Goal: Task Accomplishment & Management: Manage account settings

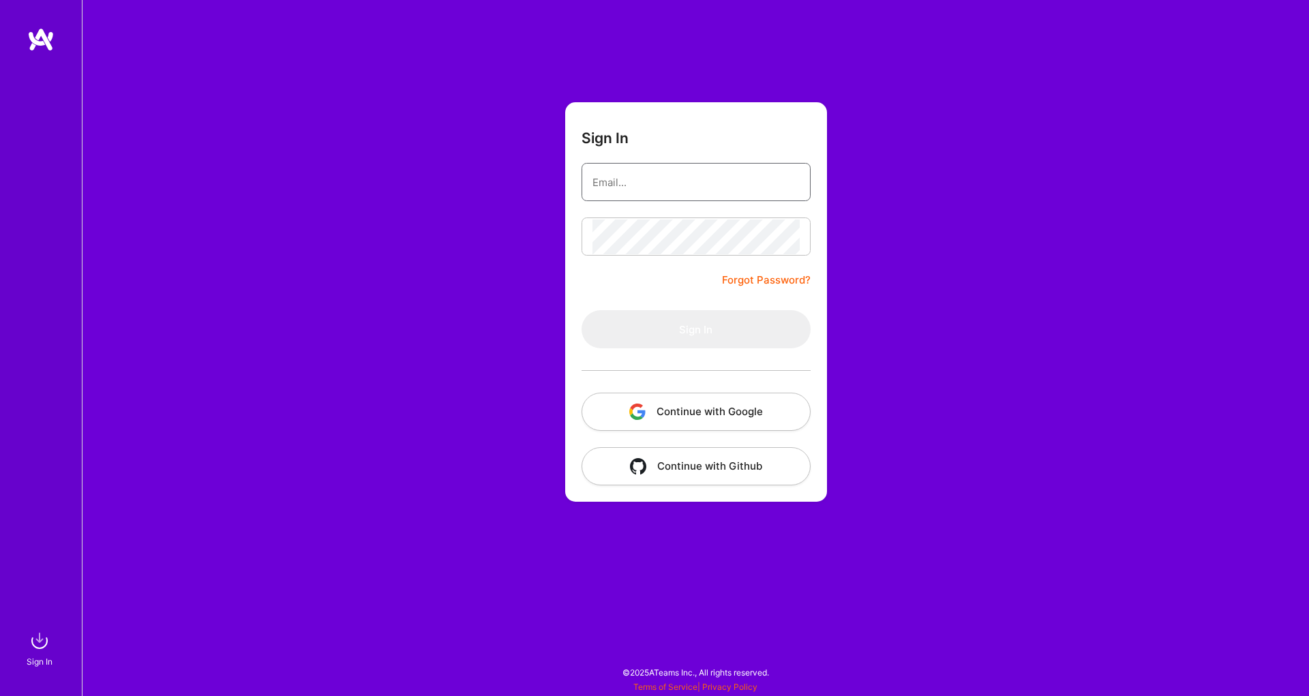
type input "pagelc@gmail.com"
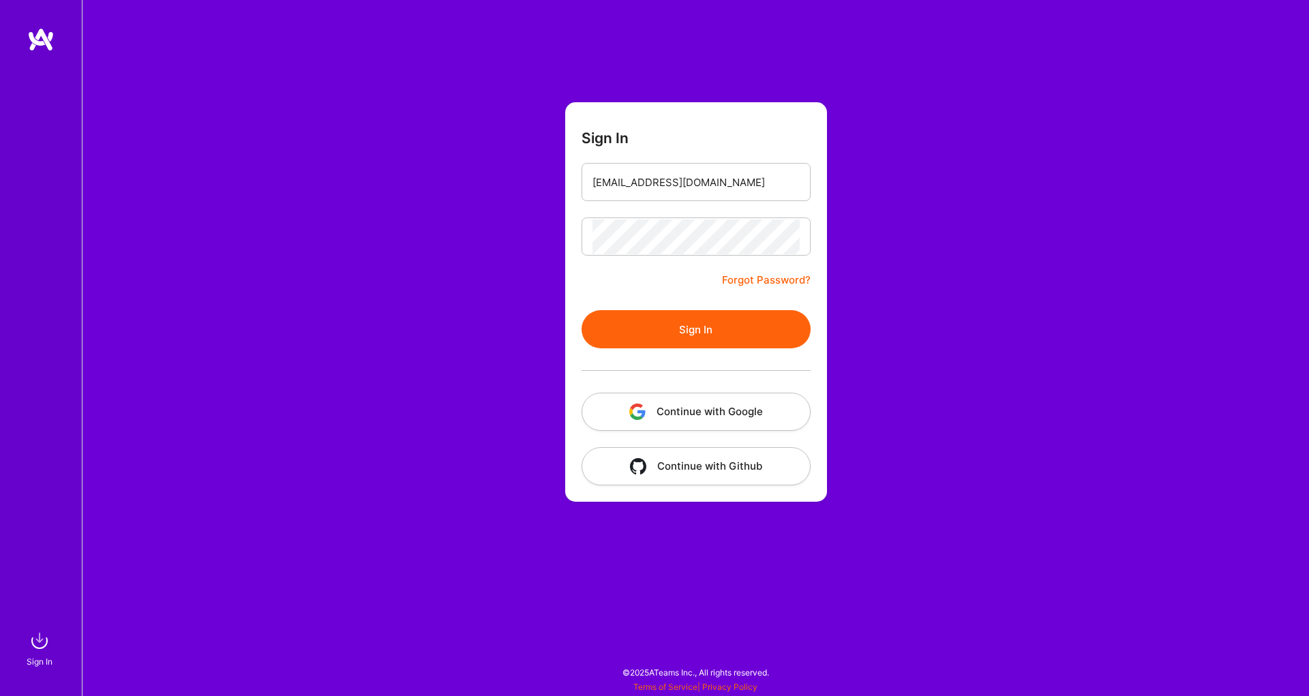
click at [716, 335] on button "Sign In" at bounding box center [696, 329] width 229 height 38
click at [747, 279] on link "Forgot Password?" at bounding box center [766, 280] width 89 height 16
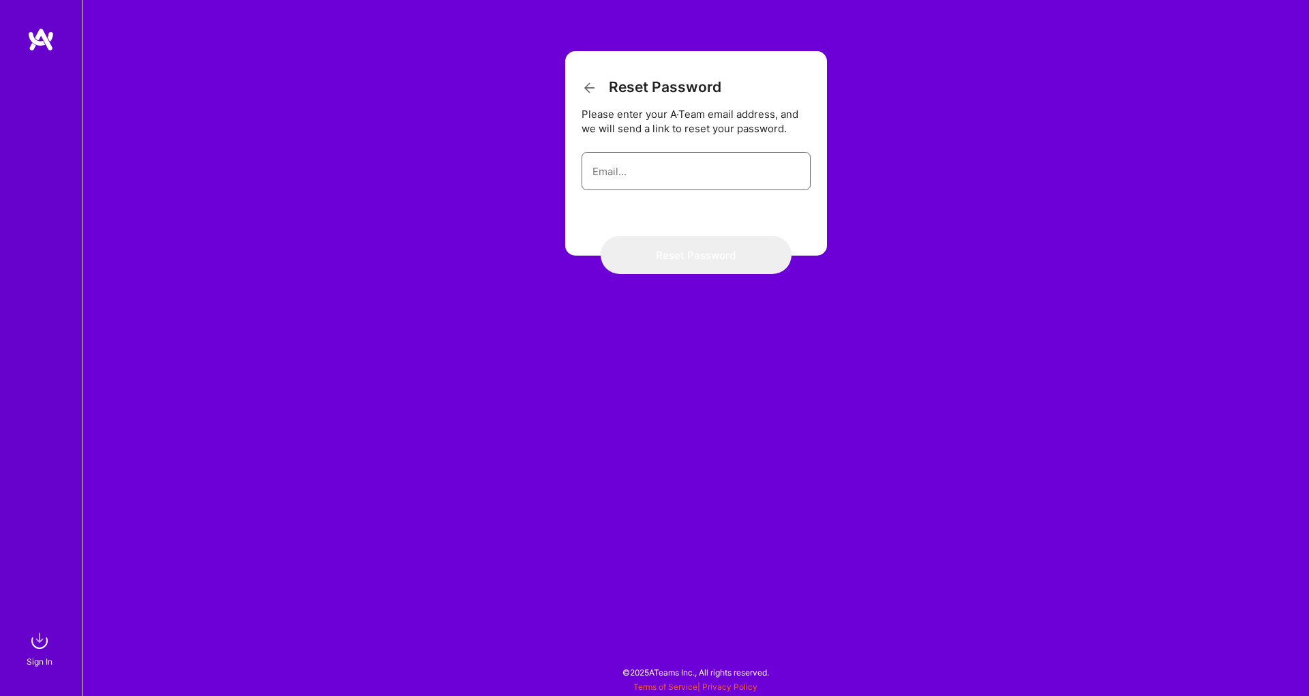
click at [689, 178] on input "email" at bounding box center [696, 171] width 207 height 35
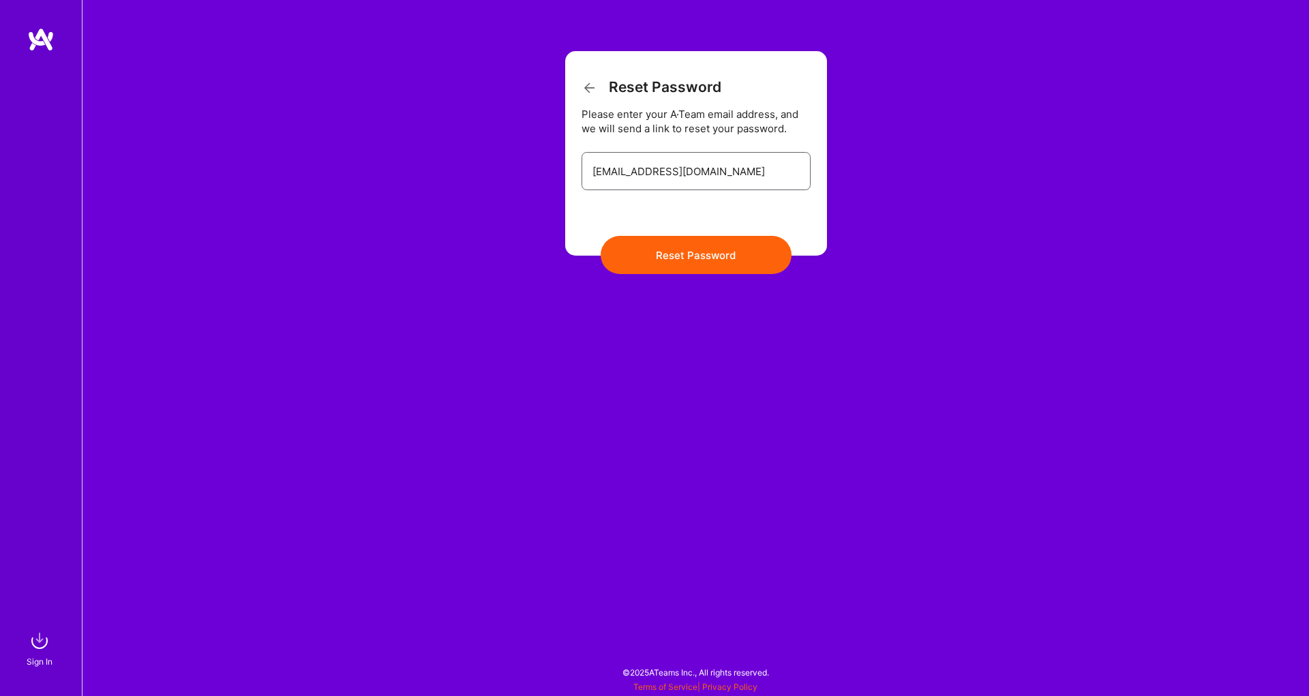
type input "pagelc@gmail.com"
click at [655, 250] on button "Reset Password" at bounding box center [696, 255] width 191 height 38
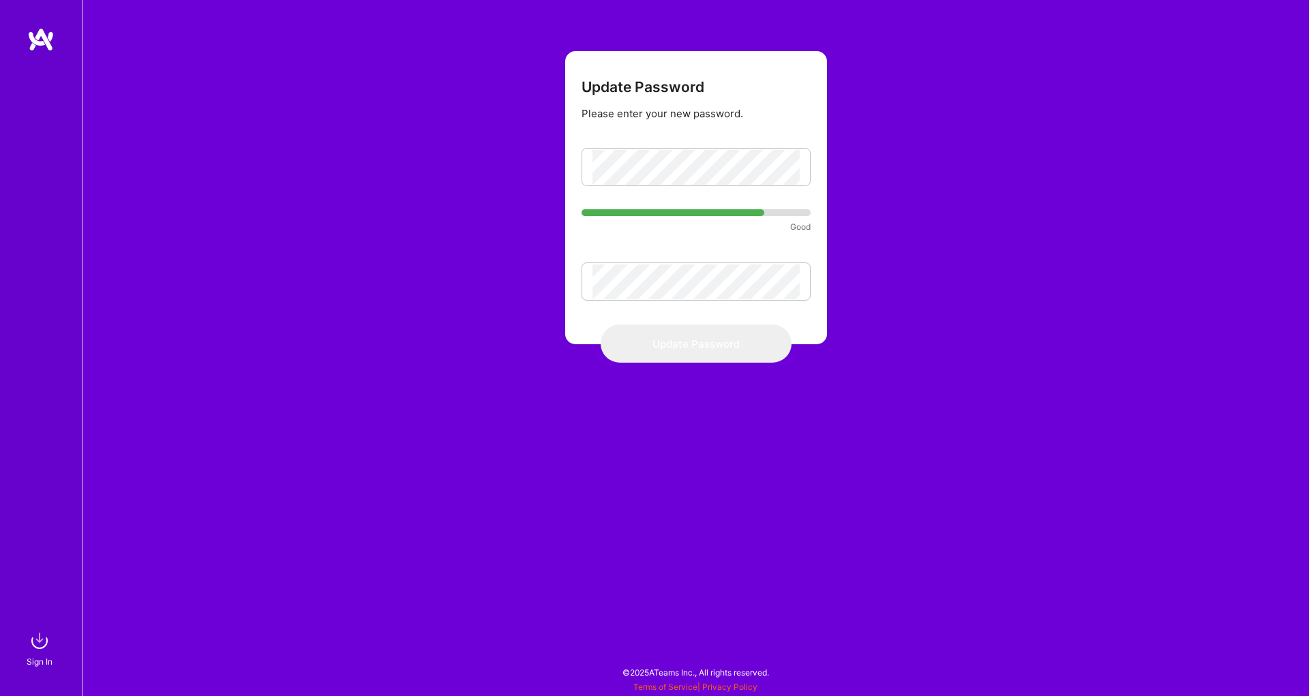
click at [578, 320] on form "Update Password Please enter your new password. Good Update Password" at bounding box center [696, 197] width 262 height 293
click at [545, 280] on div "Update Password Please enter your new password. Good Update Password" at bounding box center [695, 348] width 1227 height 696
click at [690, 340] on button "Update Password" at bounding box center [696, 344] width 191 height 38
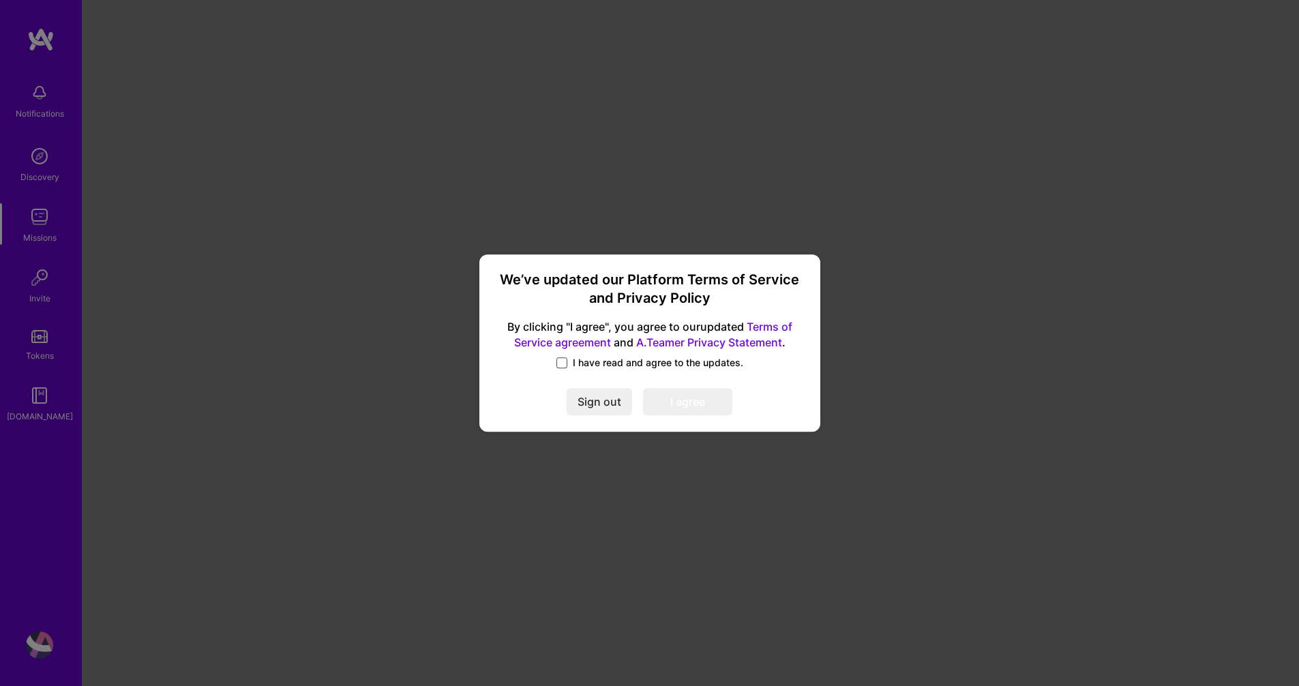
click at [561, 365] on span at bounding box center [561, 362] width 11 height 11
click at [0, 0] on input "I have read and agree to the updates." at bounding box center [0, 0] width 0 height 0
click at [678, 403] on button "I agree" at bounding box center [687, 401] width 89 height 27
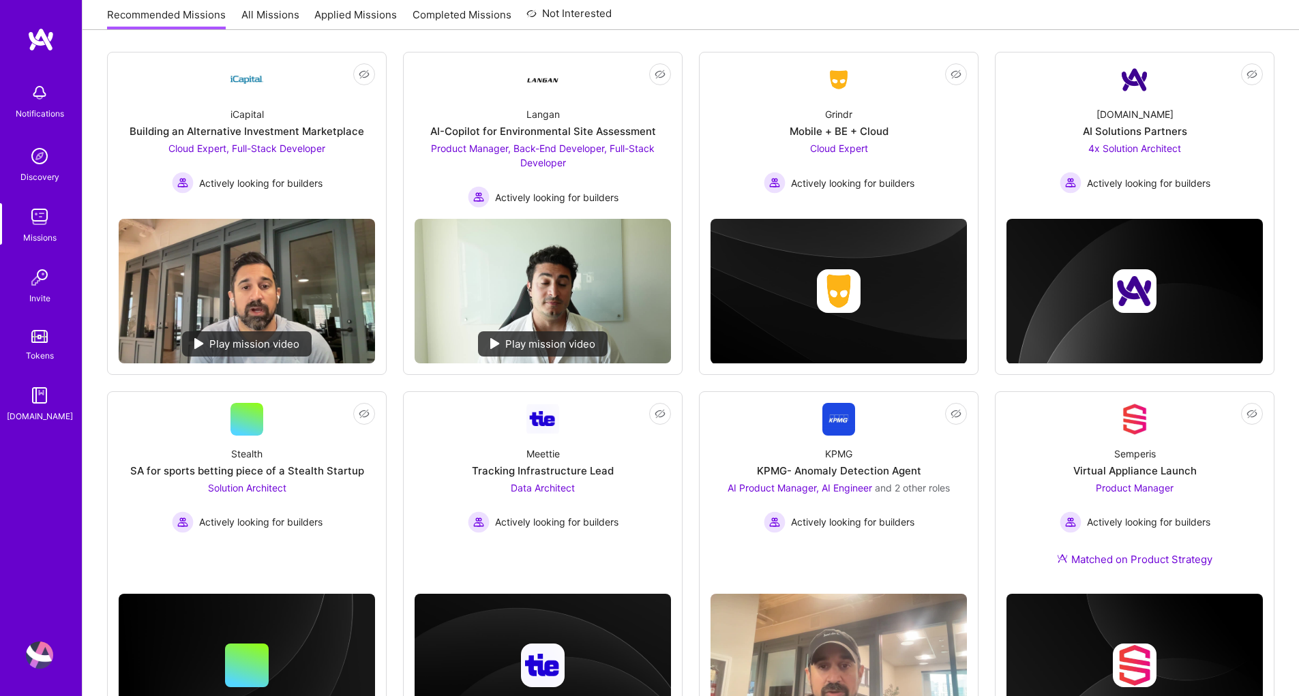
scroll to position [69, 0]
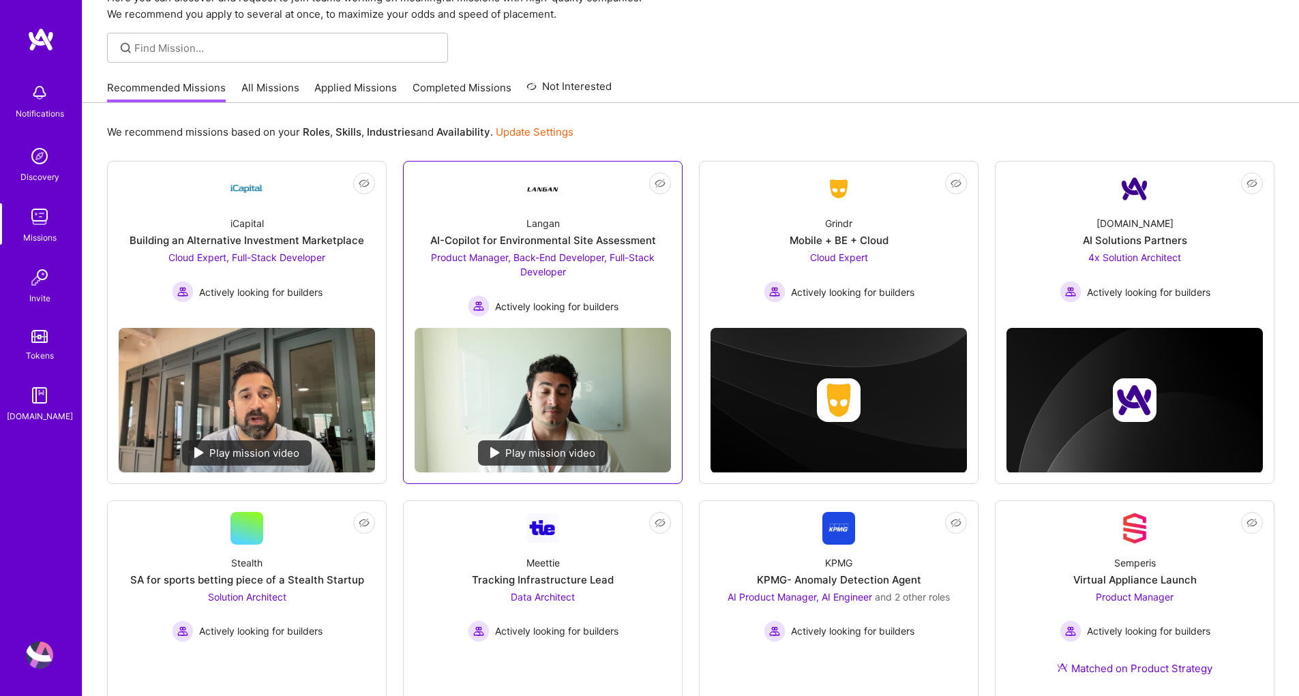
click at [522, 238] on div "AI-Copilot for Environmental Site Assessment" at bounding box center [543, 240] width 226 height 14
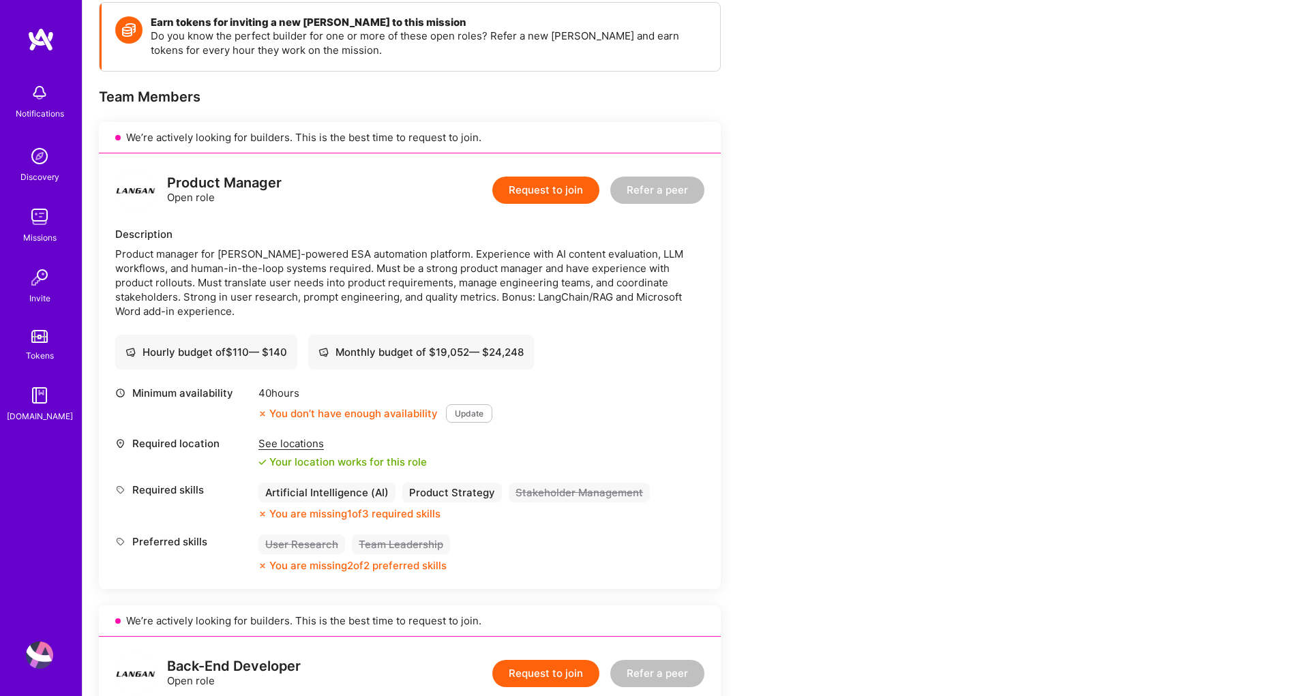
scroll to position [196, 0]
click at [471, 416] on button "Update" at bounding box center [469, 414] width 46 height 18
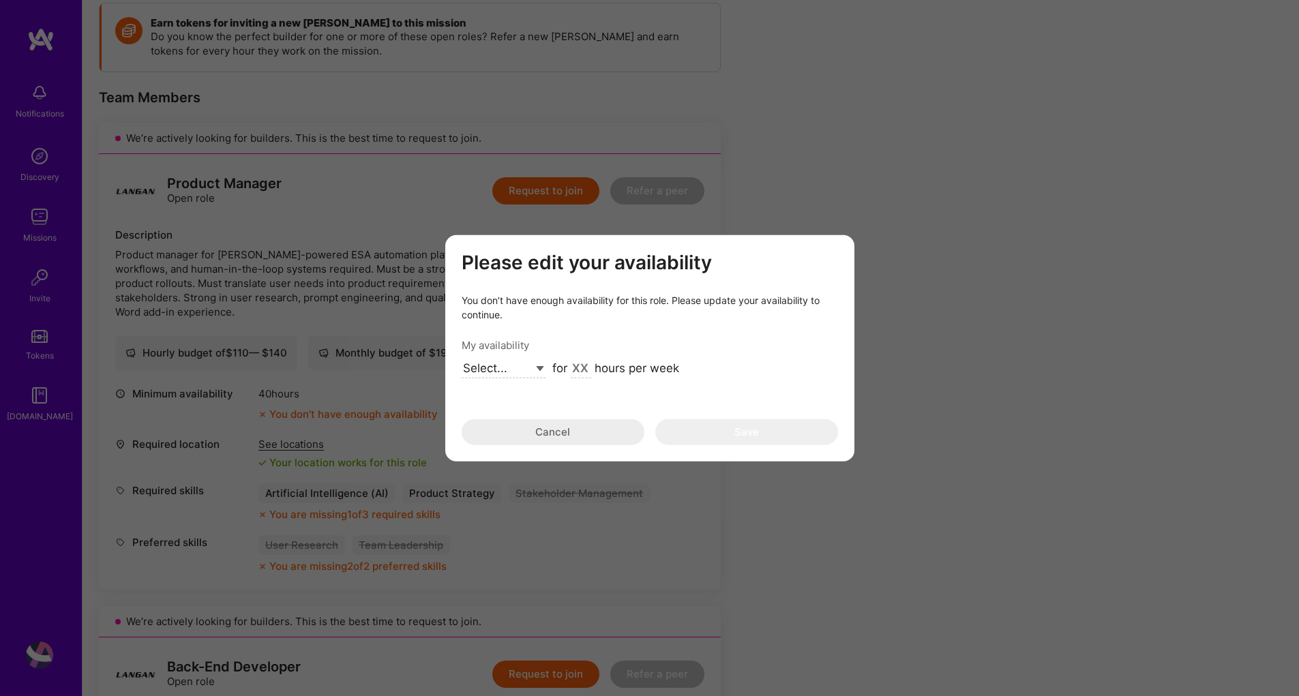
click at [499, 370] on select "Select... Right Now Future Date Not Available" at bounding box center [504, 369] width 84 height 18
select select "Future Date"
click at [462, 360] on select "Select... Right Now Future Date Not Available" at bounding box center [504, 369] width 84 height 18
click at [633, 369] on input "modal" at bounding box center [635, 370] width 20 height 18
type input "10"
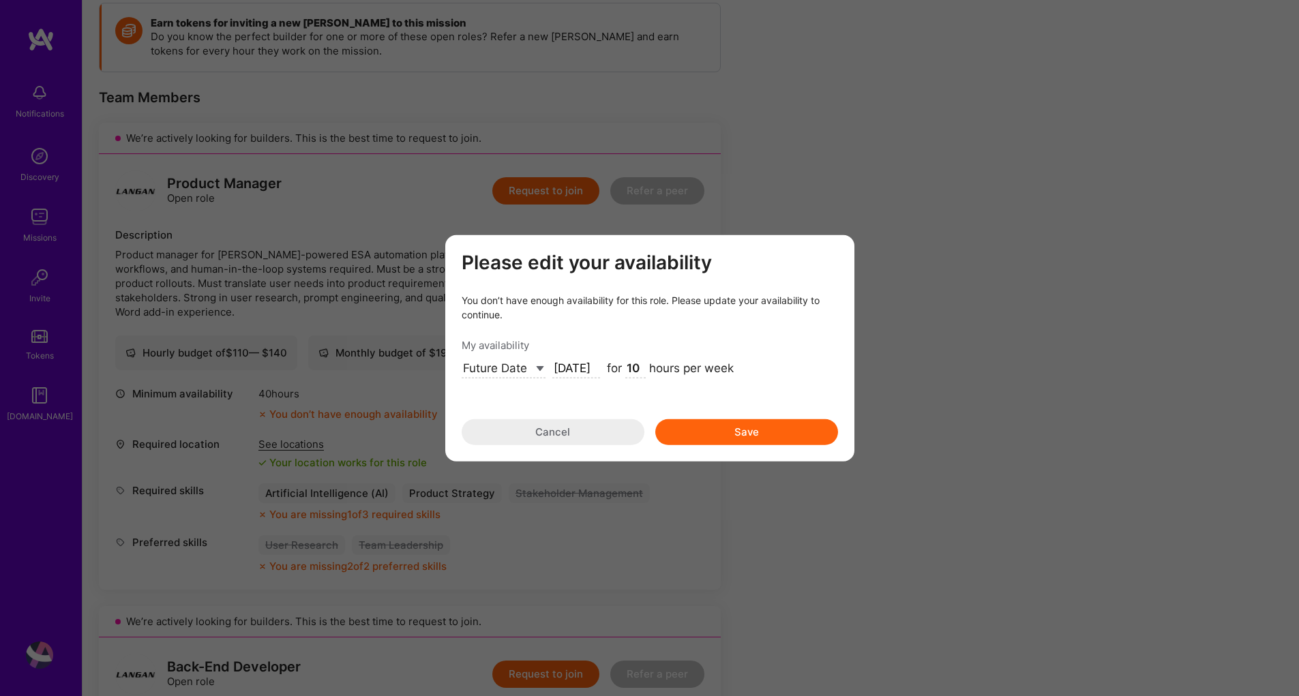
click at [696, 427] on button "Save" at bounding box center [746, 432] width 183 height 26
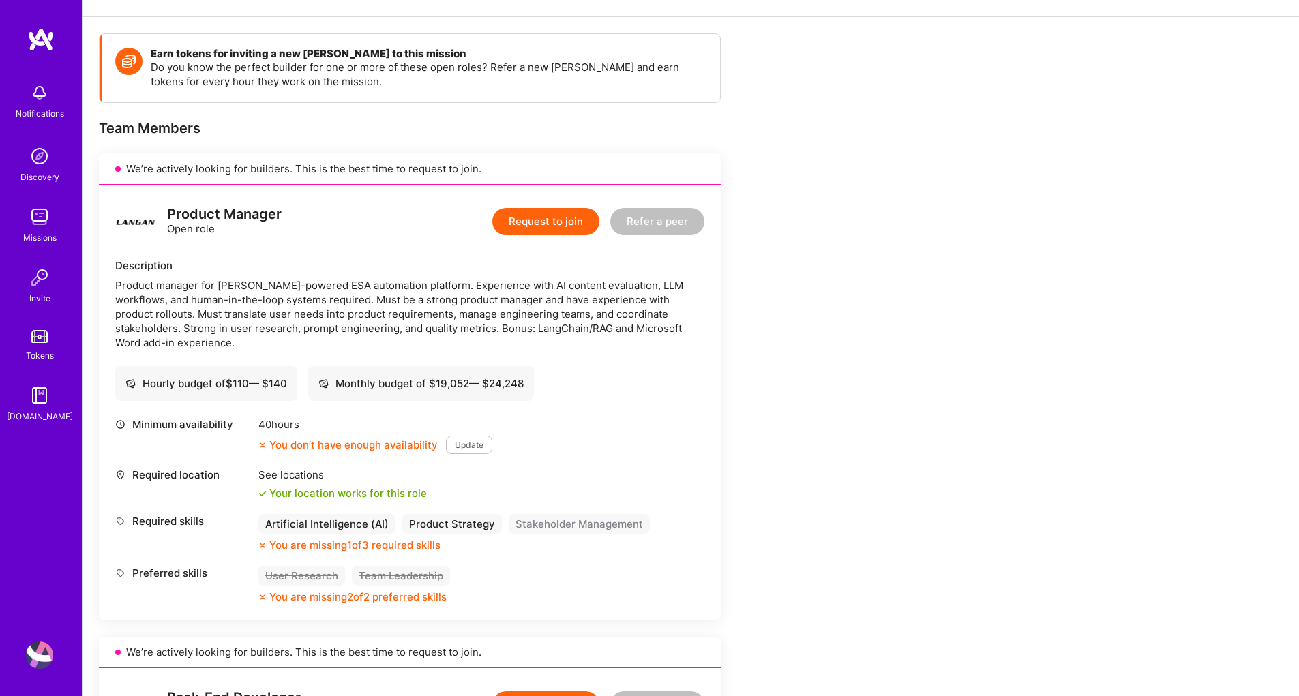
scroll to position [0, 0]
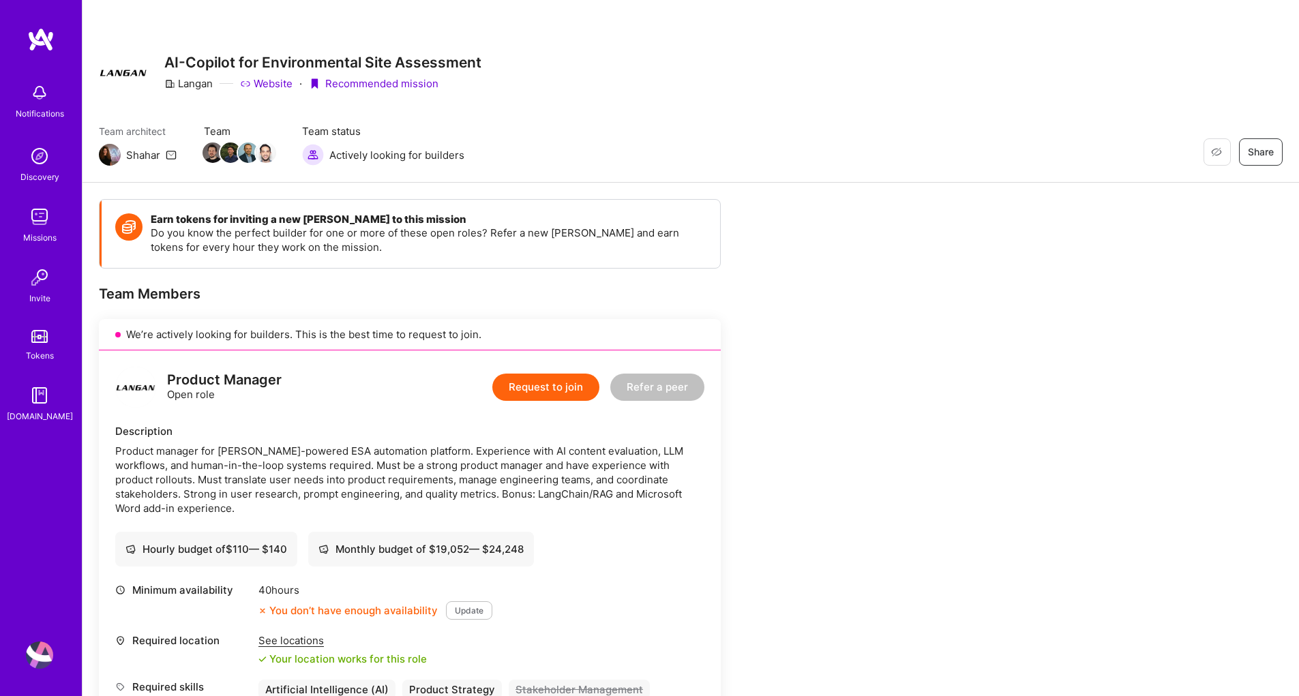
click at [42, 651] on img at bounding box center [39, 655] width 27 height 27
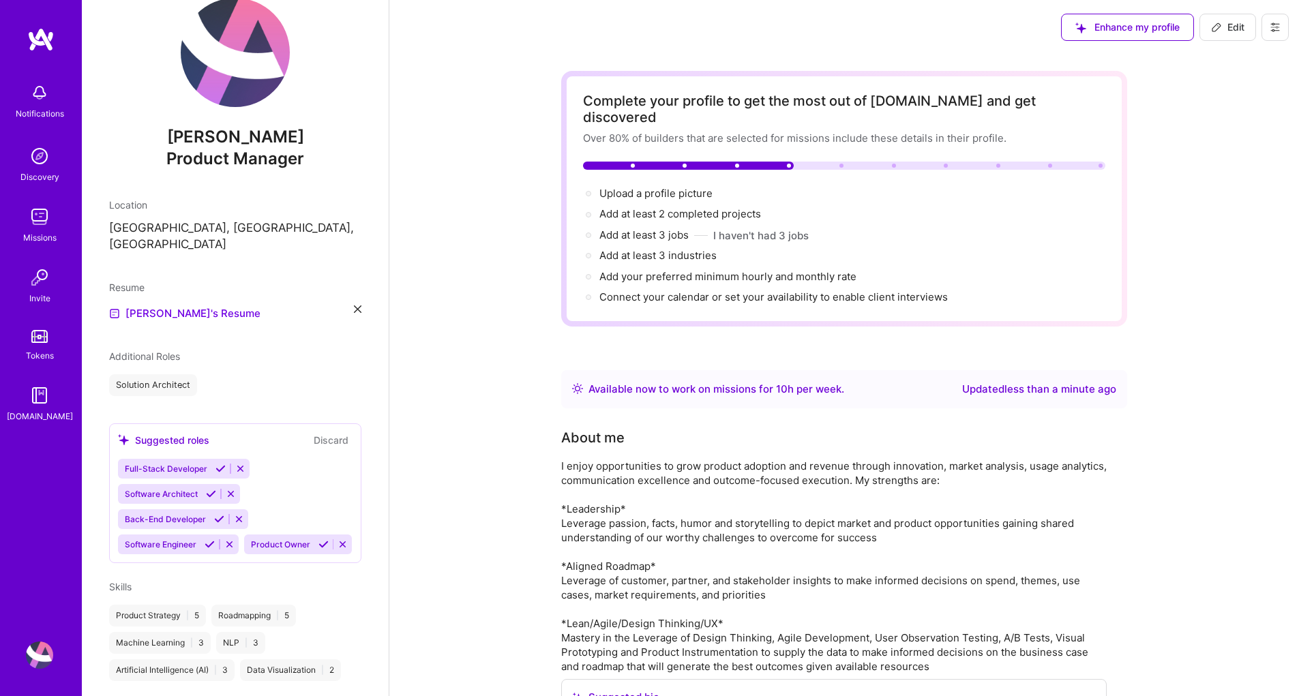
scroll to position [203, 0]
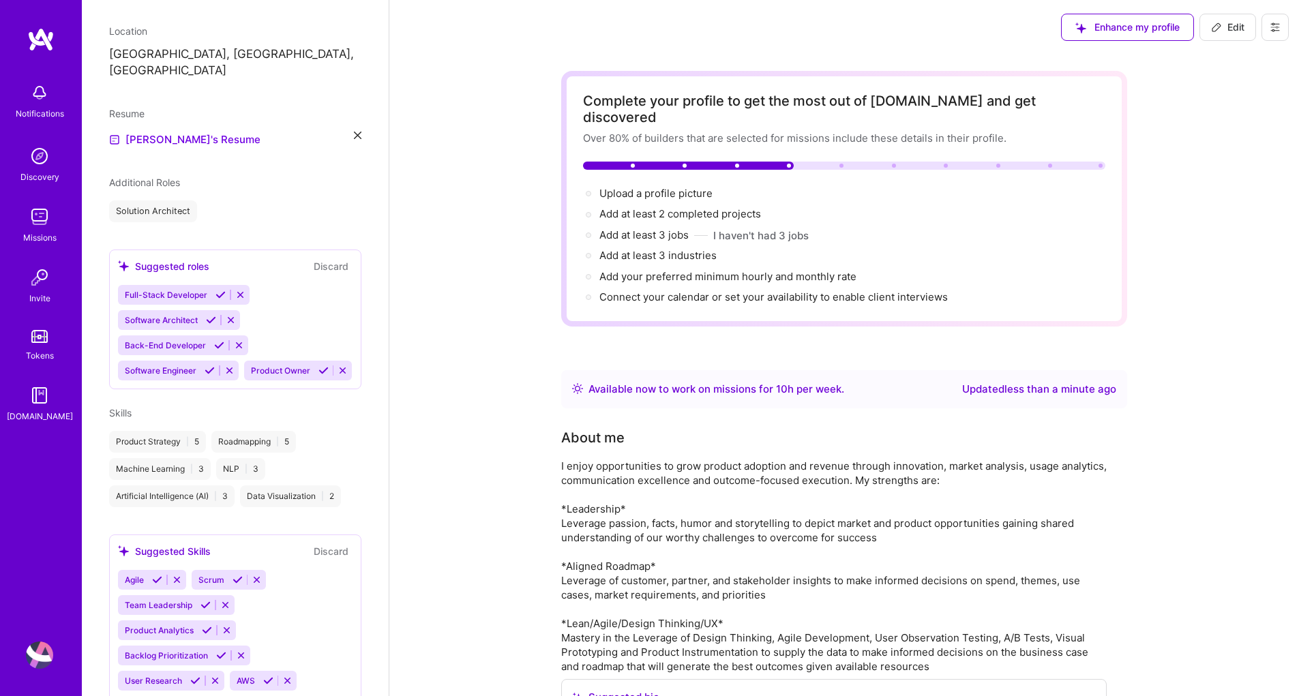
click at [241, 290] on icon at bounding box center [240, 295] width 10 height 10
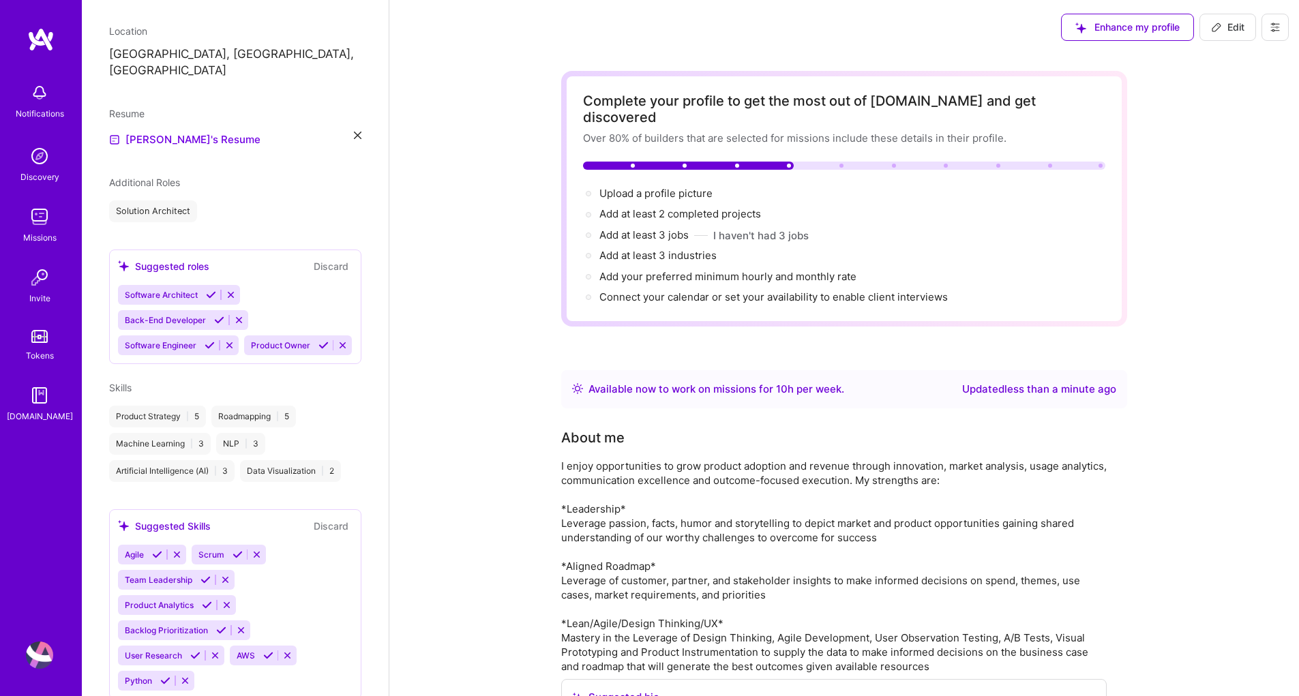
click at [234, 290] on icon at bounding box center [231, 295] width 10 height 10
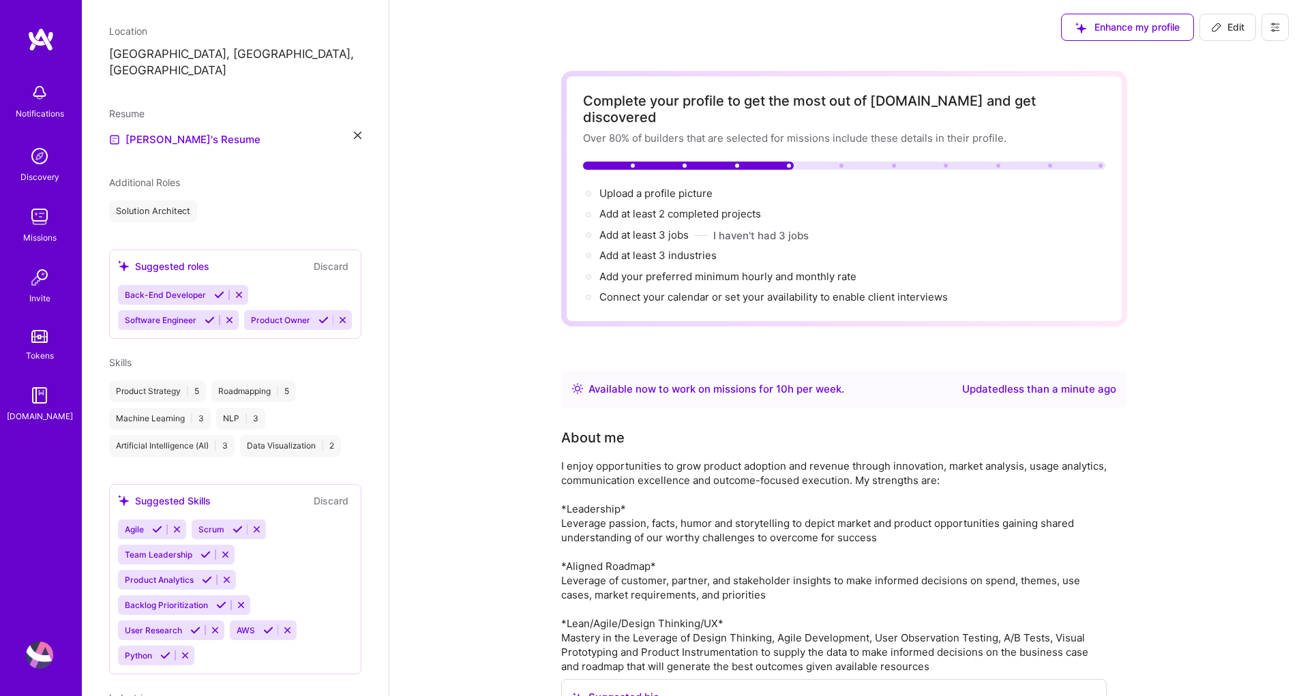
click at [235, 290] on icon at bounding box center [239, 295] width 10 height 10
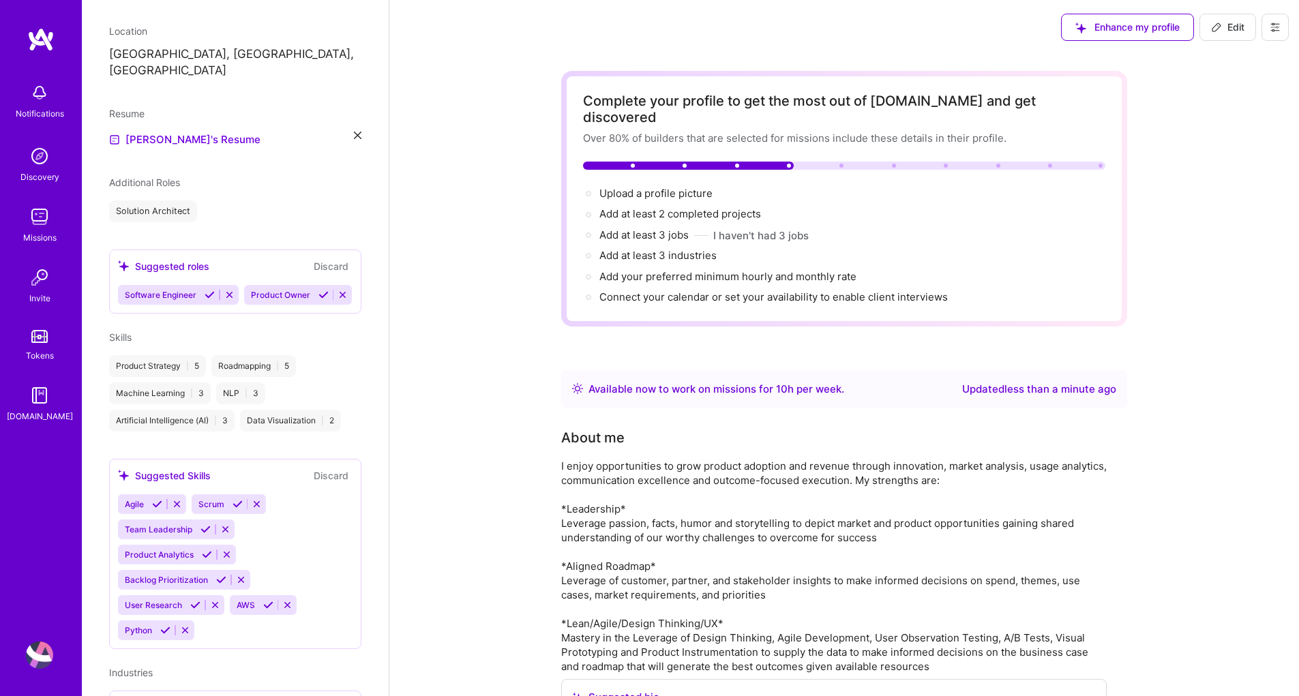
click at [235, 289] on button at bounding box center [229, 295] width 18 height 12
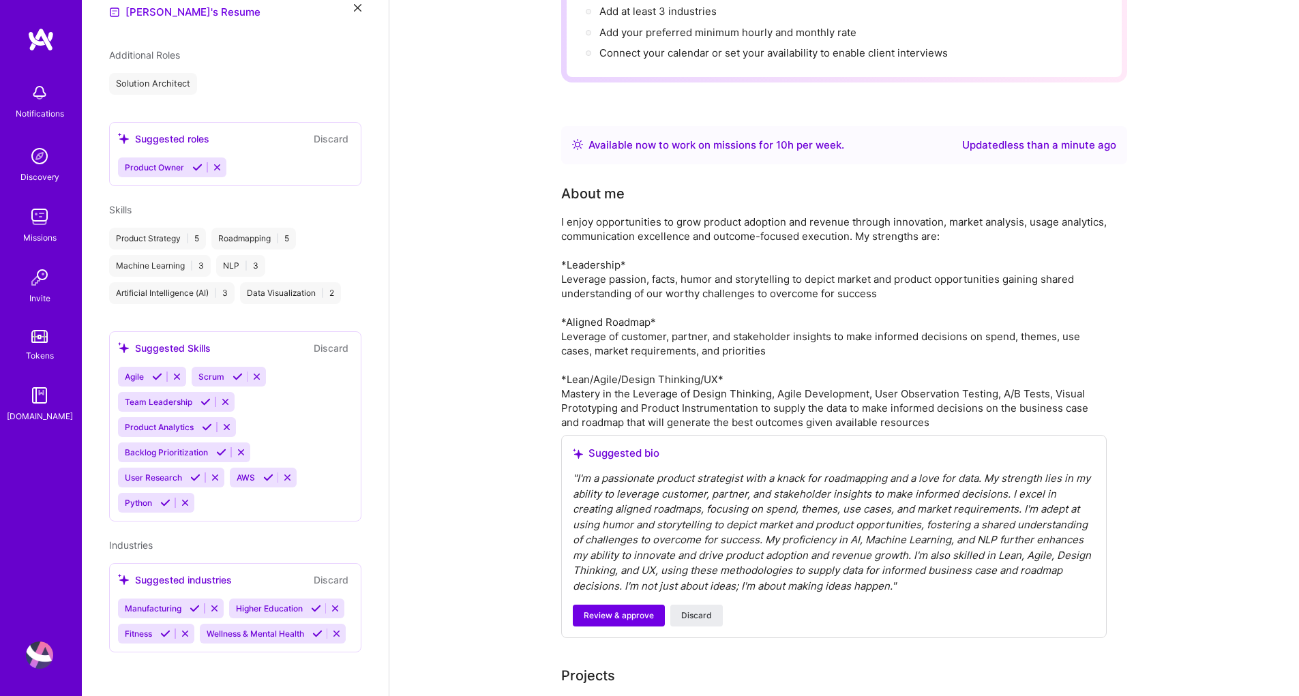
scroll to position [340, 0]
click at [156, 372] on icon at bounding box center [157, 377] width 10 height 10
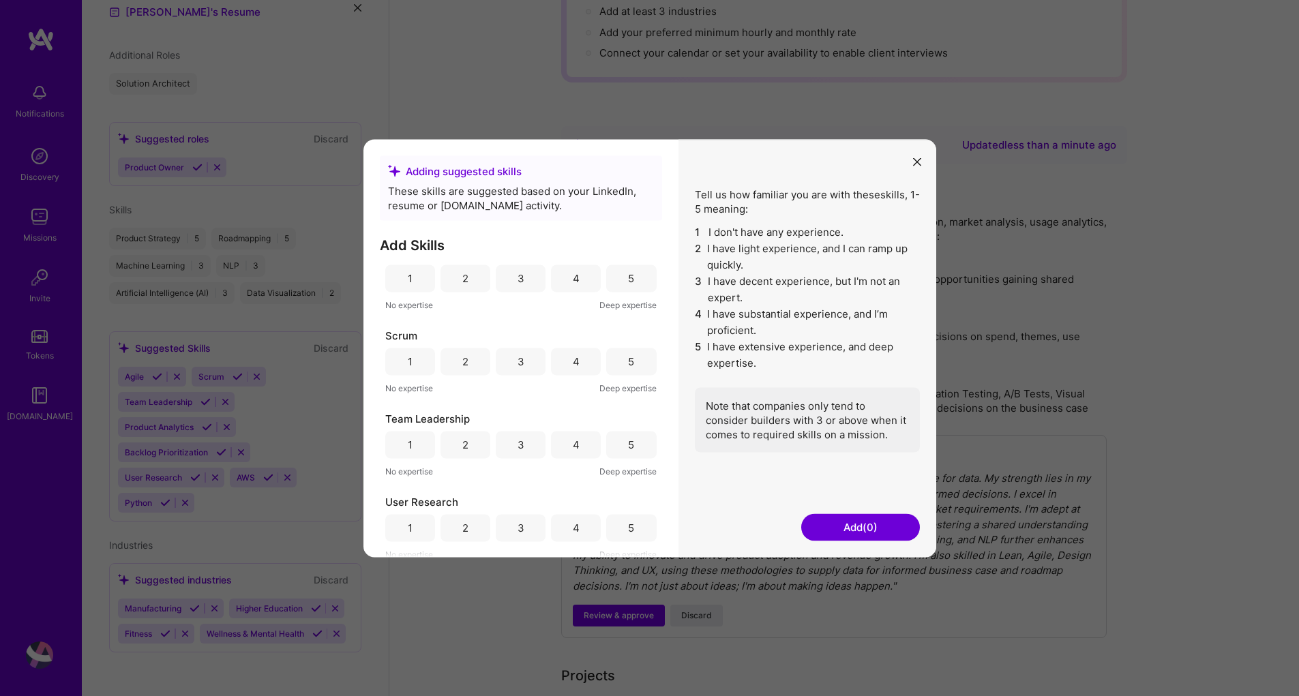
scroll to position [356, 0]
click at [573, 443] on div "4" at bounding box center [576, 441] width 7 height 14
click at [628, 527] on div "5" at bounding box center [631, 524] width 6 height 14
click at [574, 528] on div "4" at bounding box center [576, 524] width 7 height 14
click at [529, 440] on div "3" at bounding box center [521, 440] width 50 height 27
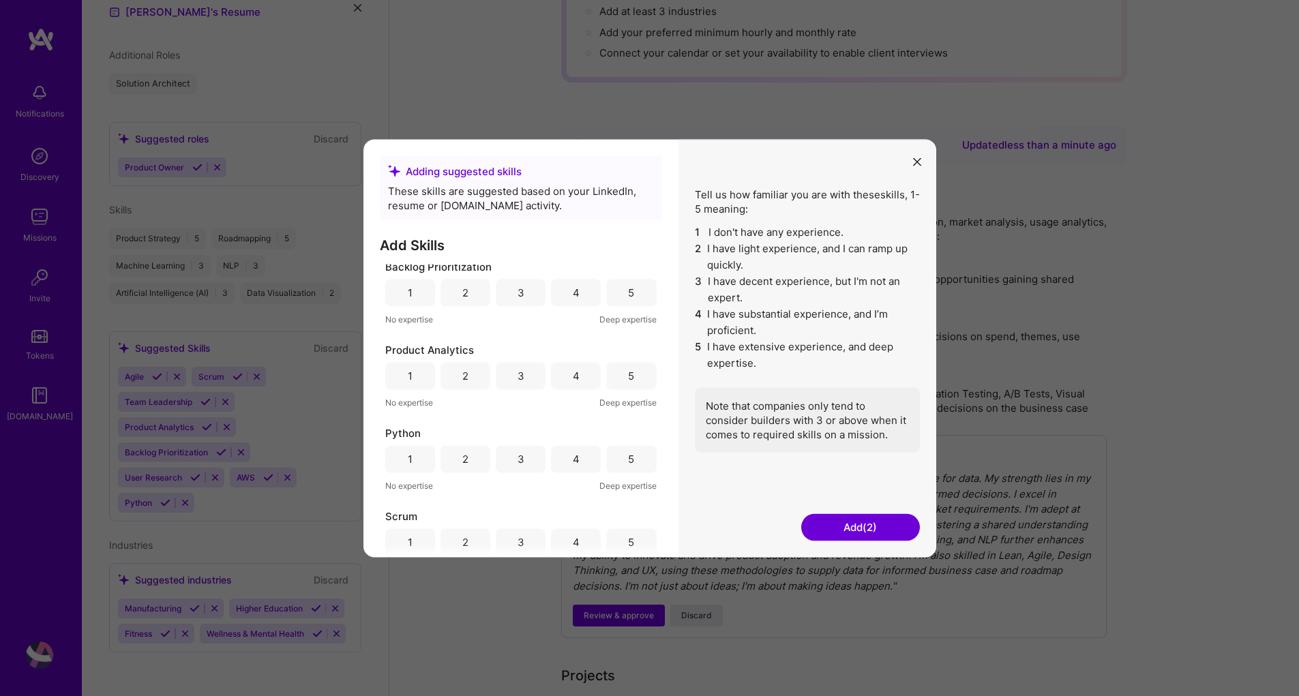
scroll to position [181, 0]
click at [628, 531] on div "5" at bounding box center [631, 532] width 6 height 14
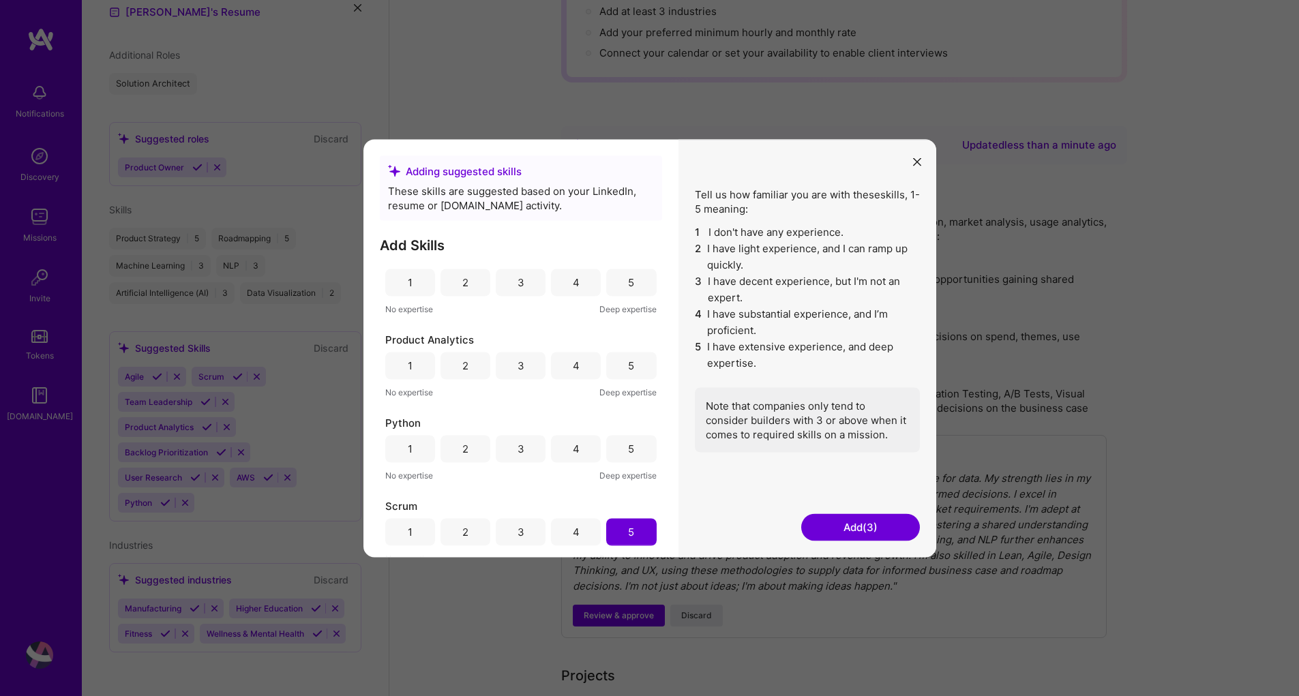
click at [462, 449] on div "2" at bounding box center [465, 449] width 6 height 14
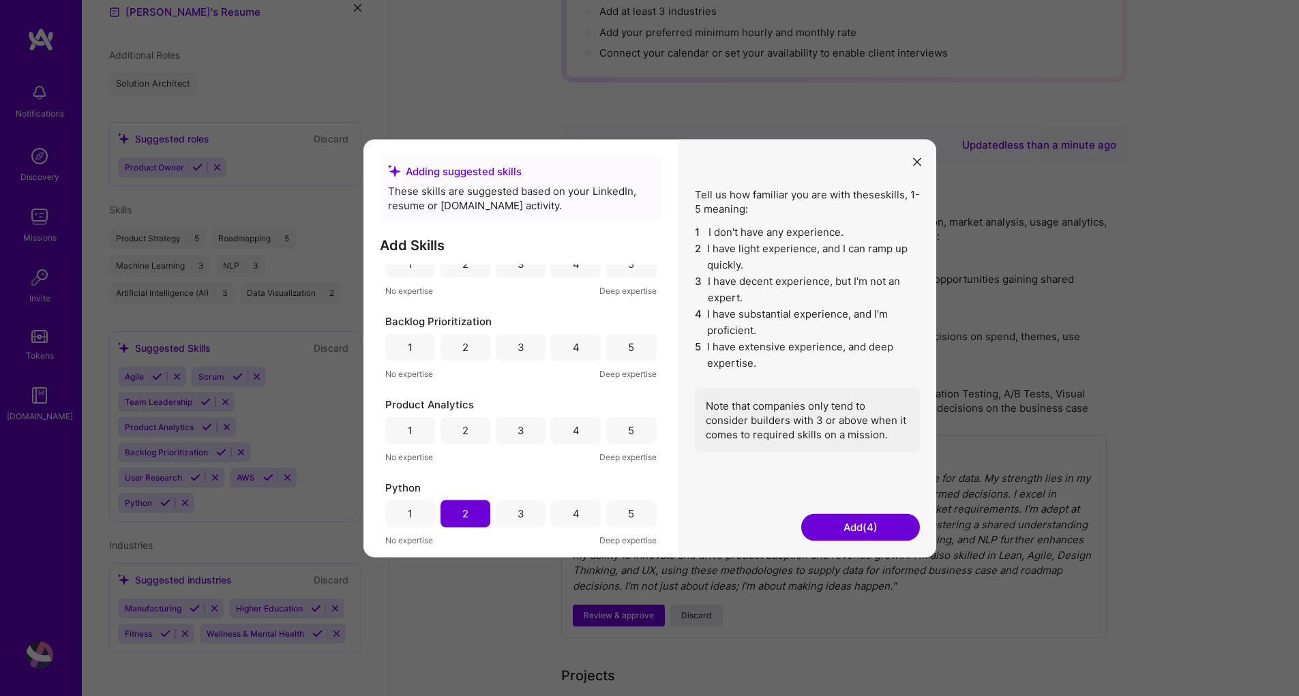
scroll to position [102, 0]
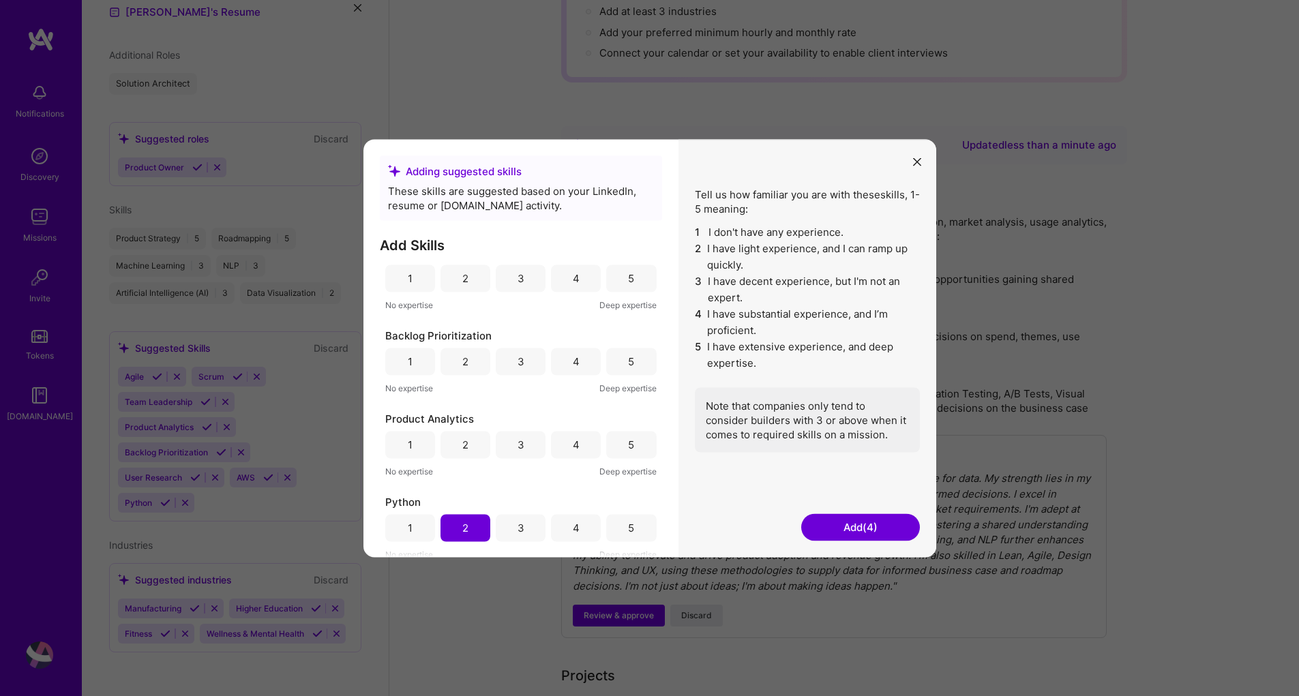
click at [562, 445] on div "4" at bounding box center [576, 444] width 50 height 27
click at [628, 357] on div "5" at bounding box center [631, 362] width 6 height 14
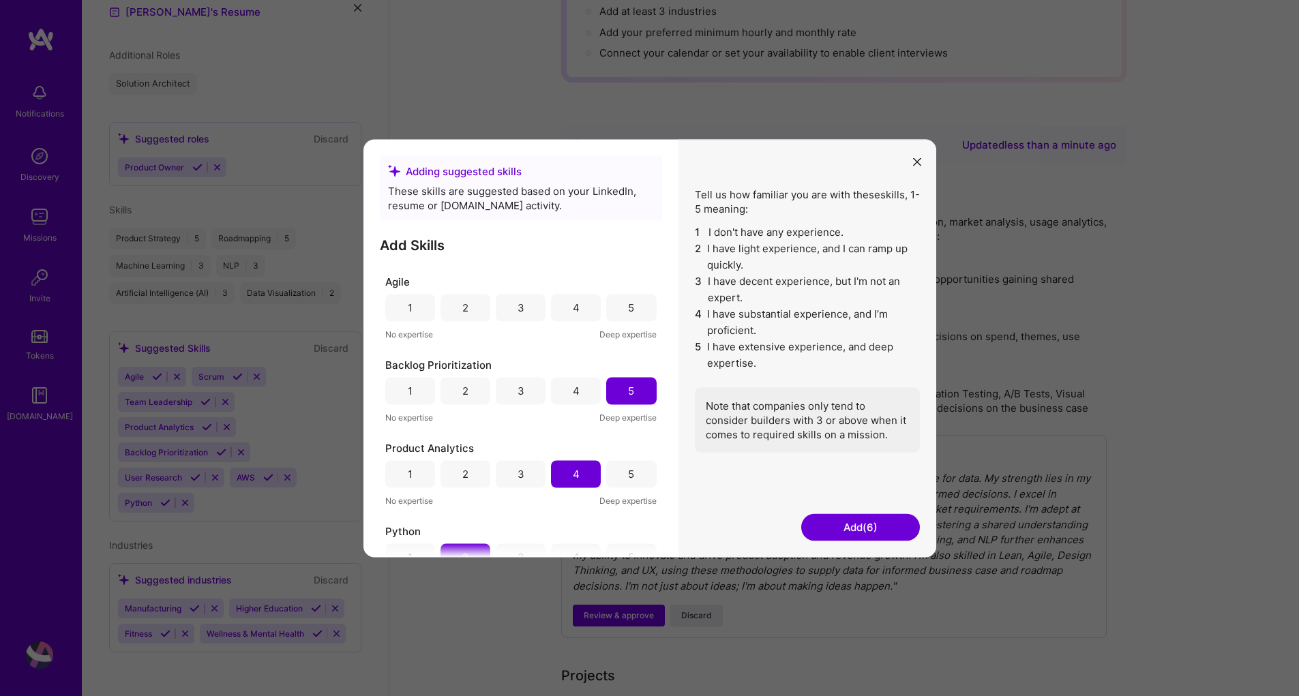
scroll to position [0, 0]
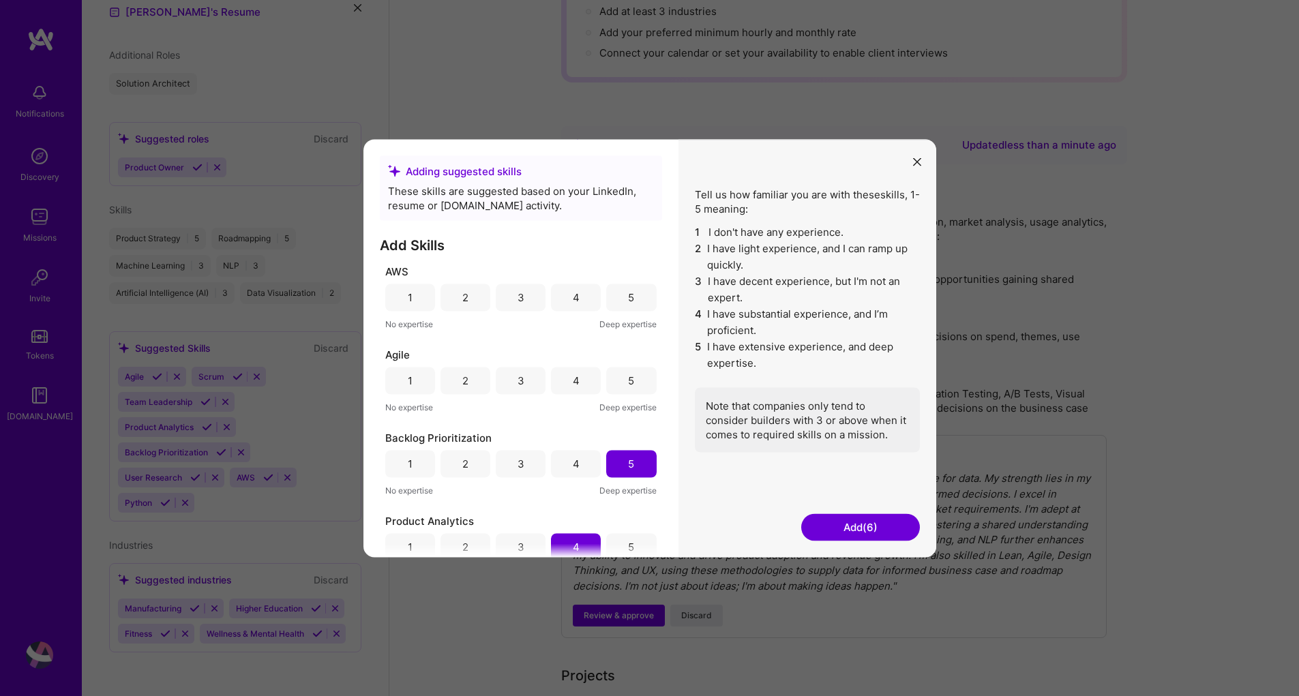
drag, startPoint x: 626, startPoint y: 384, endPoint x: 613, endPoint y: 376, distance: 15.0
click at [628, 384] on div "5" at bounding box center [631, 381] width 6 height 14
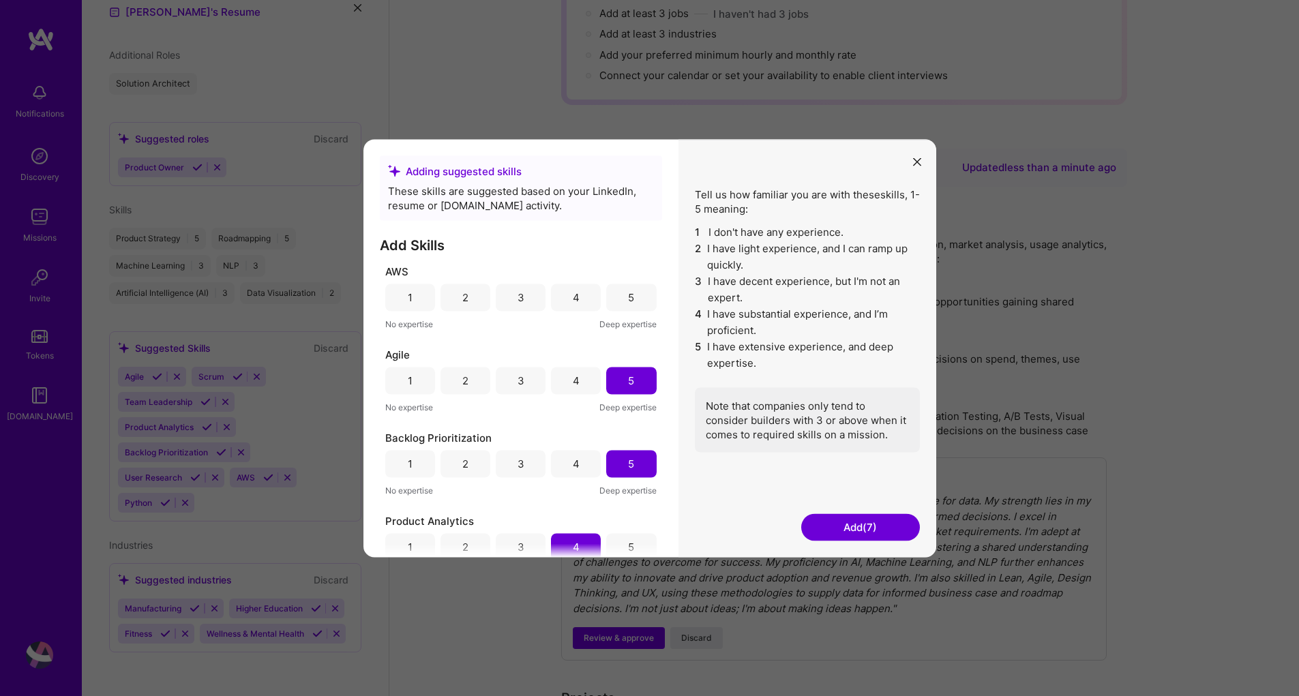
click at [416, 296] on div "1" at bounding box center [410, 297] width 50 height 27
click at [452, 290] on div "2" at bounding box center [465, 297] width 50 height 27
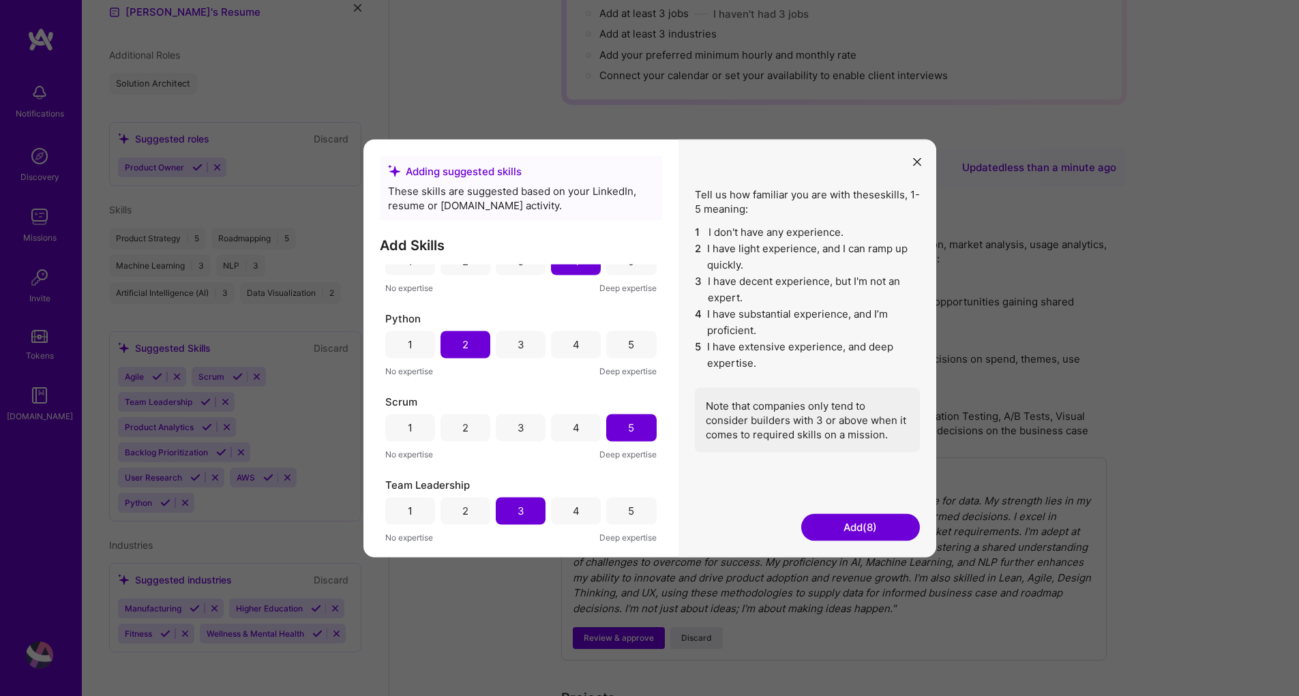
scroll to position [356, 0]
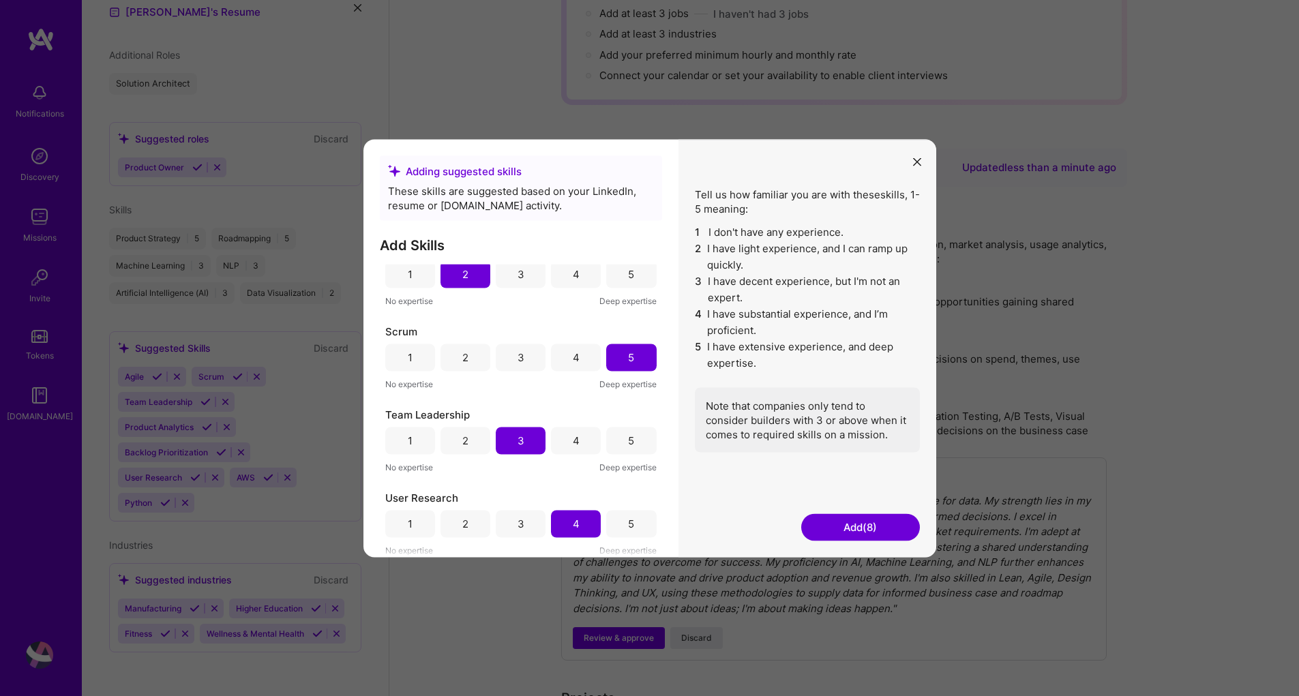
click at [856, 527] on button "Add (8)" at bounding box center [860, 526] width 119 height 27
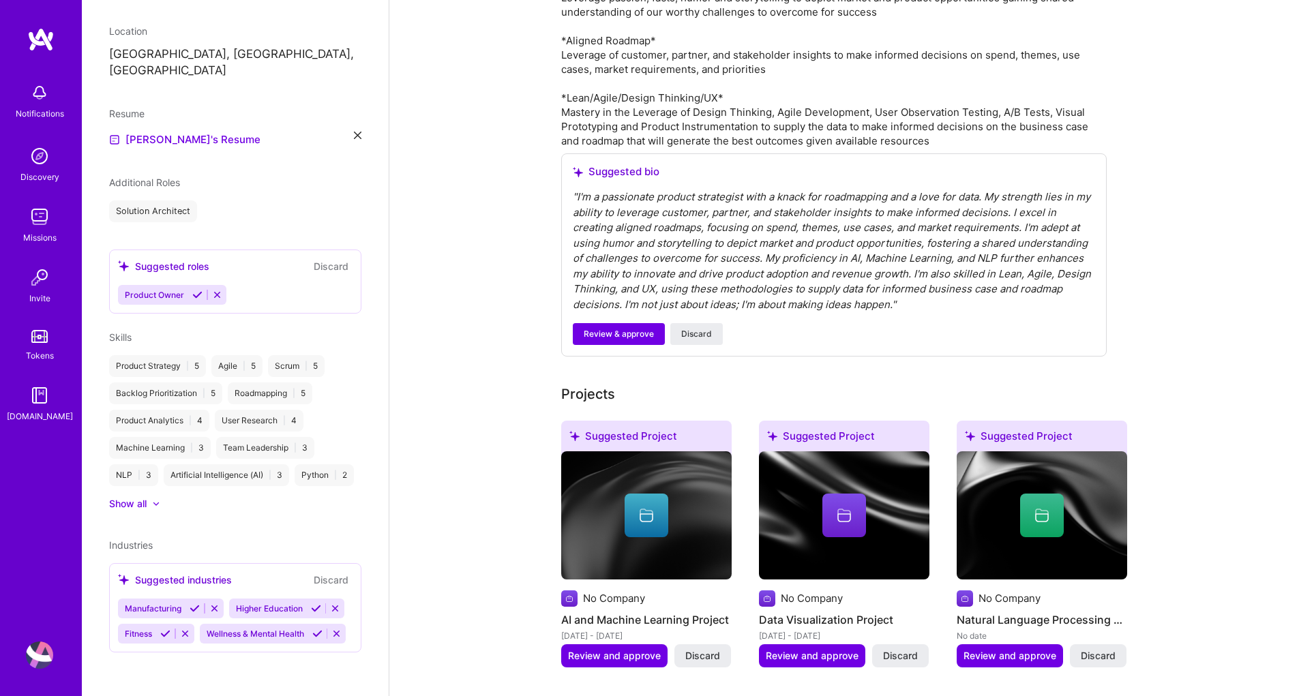
scroll to position [651, 0]
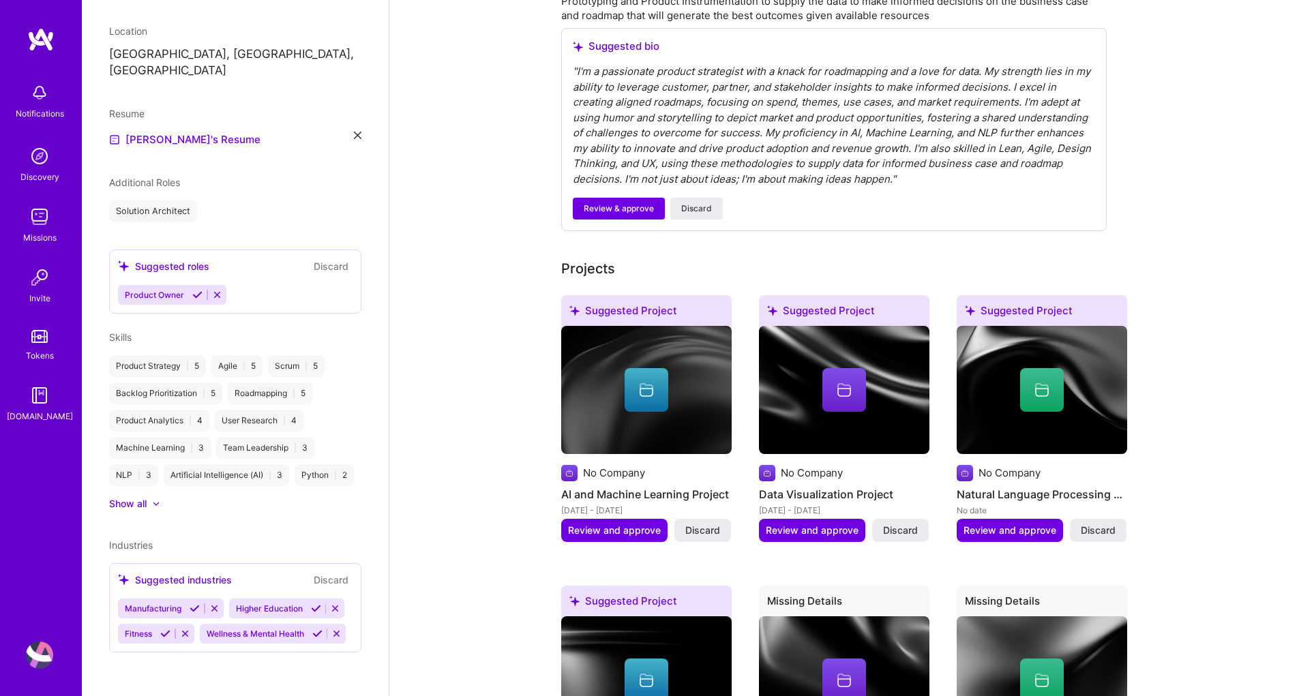
click at [190, 629] on icon at bounding box center [185, 634] width 10 height 10
click at [250, 638] on button at bounding box center [255, 634] width 18 height 12
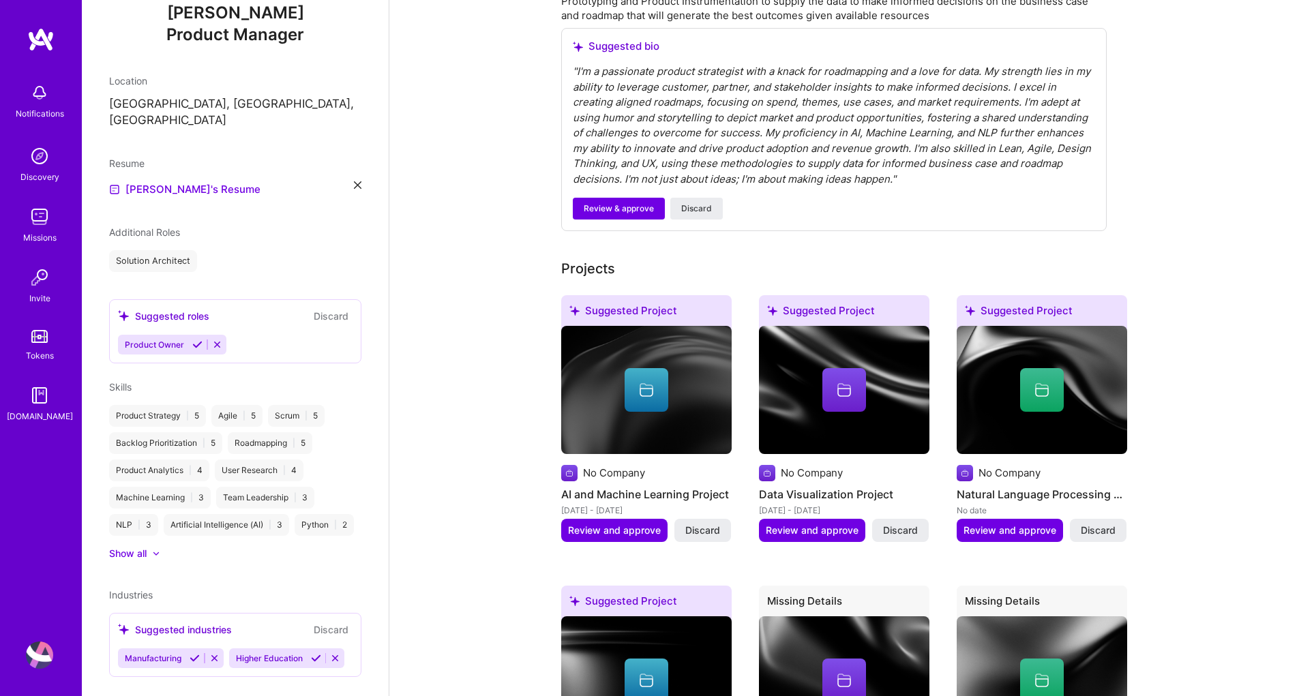
scroll to position [181, 0]
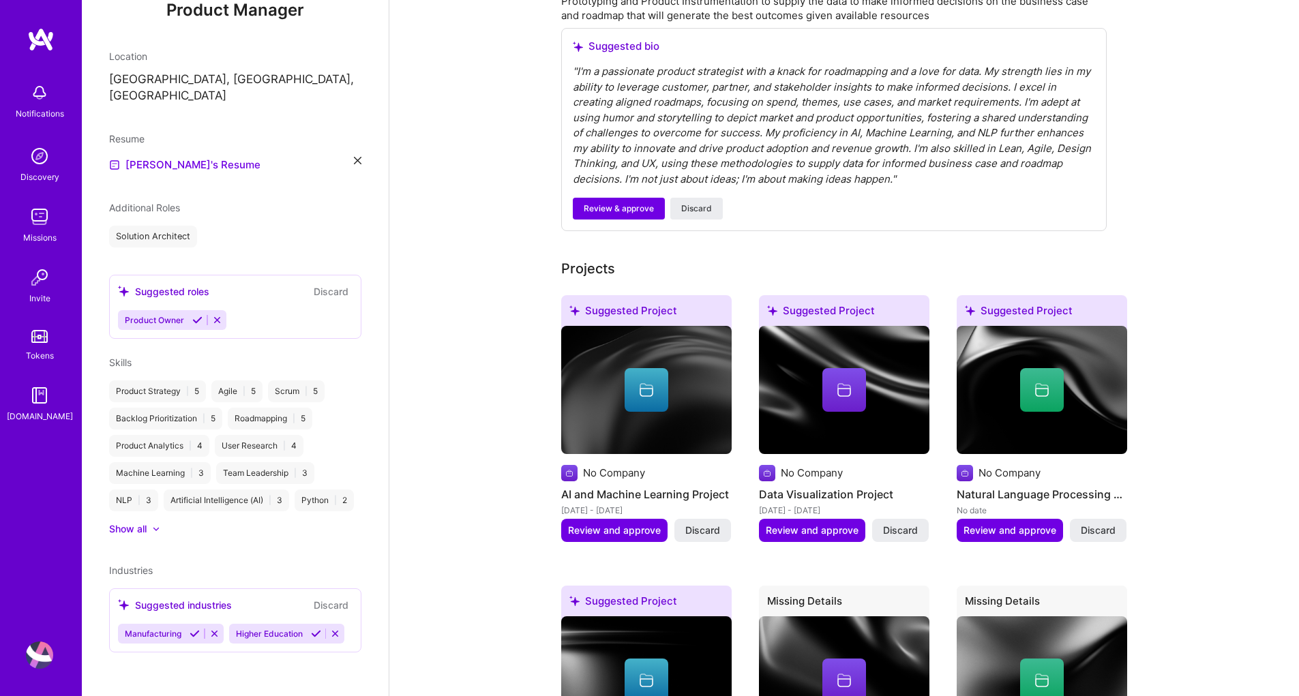
click at [134, 534] on div "Show all" at bounding box center [128, 529] width 38 height 14
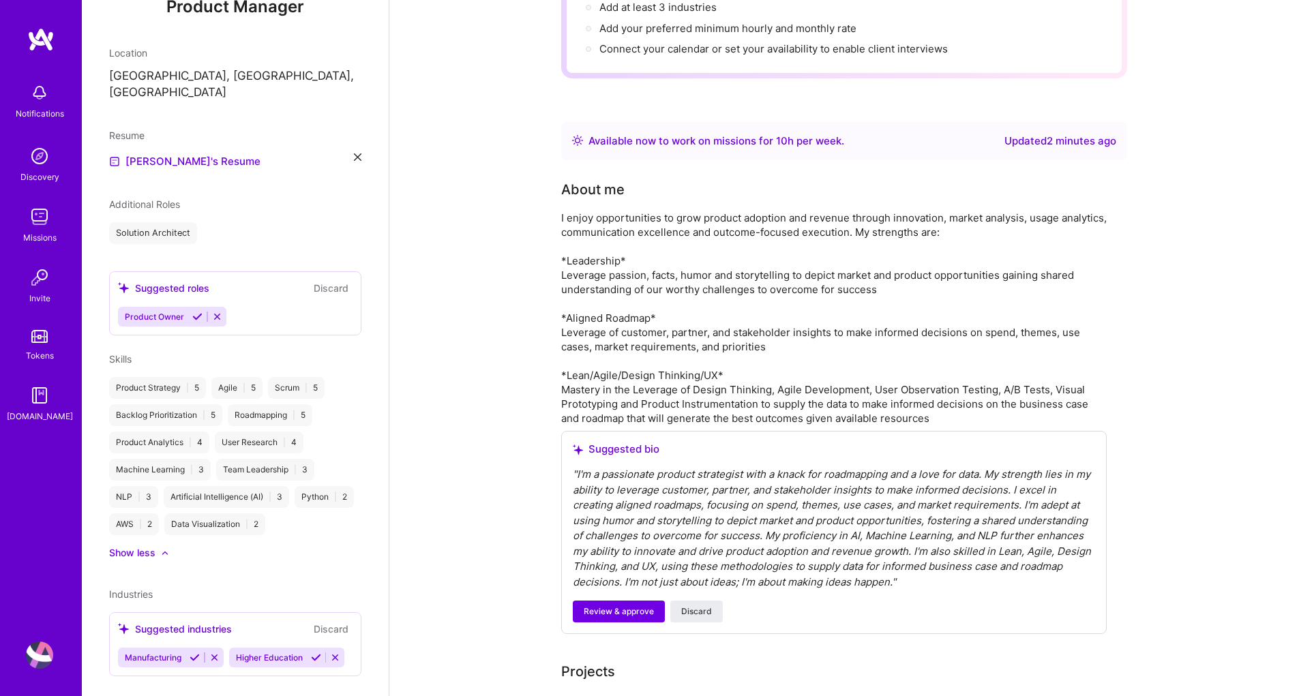
scroll to position [0, 0]
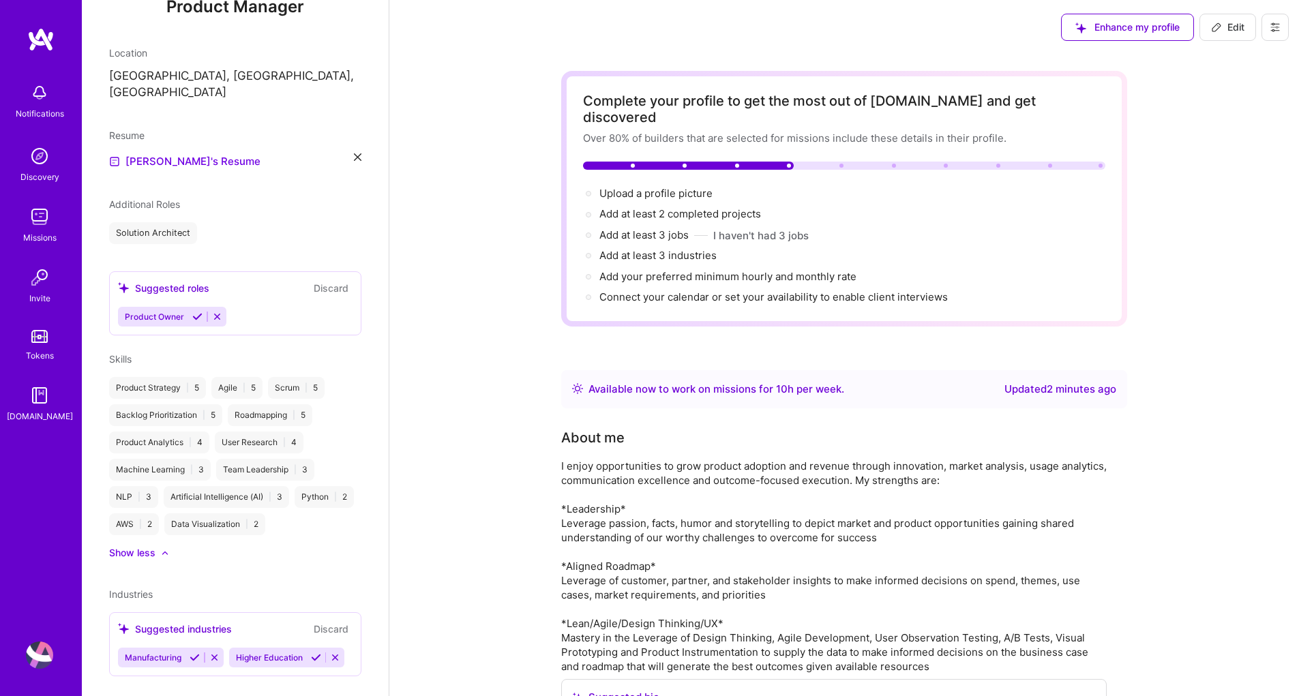
click at [1218, 37] on button "Edit" at bounding box center [1227, 27] width 57 height 27
select select "US"
select select "Right Now"
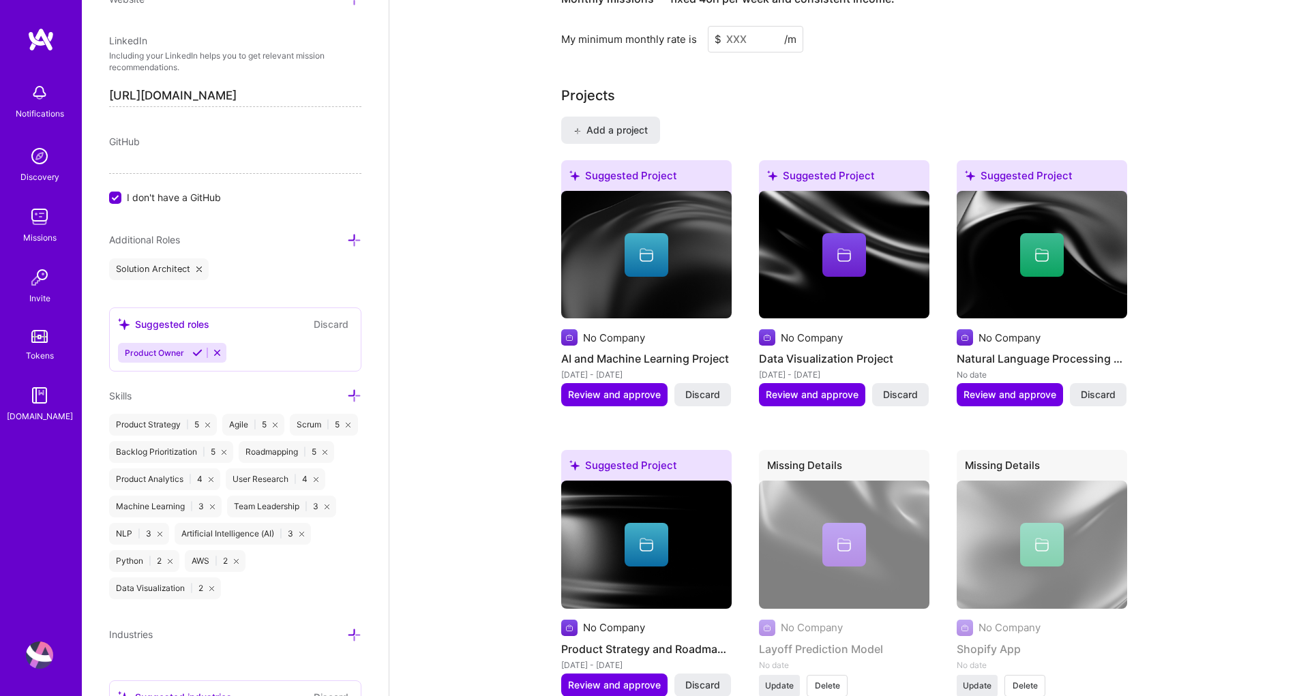
scroll to position [790, 0]
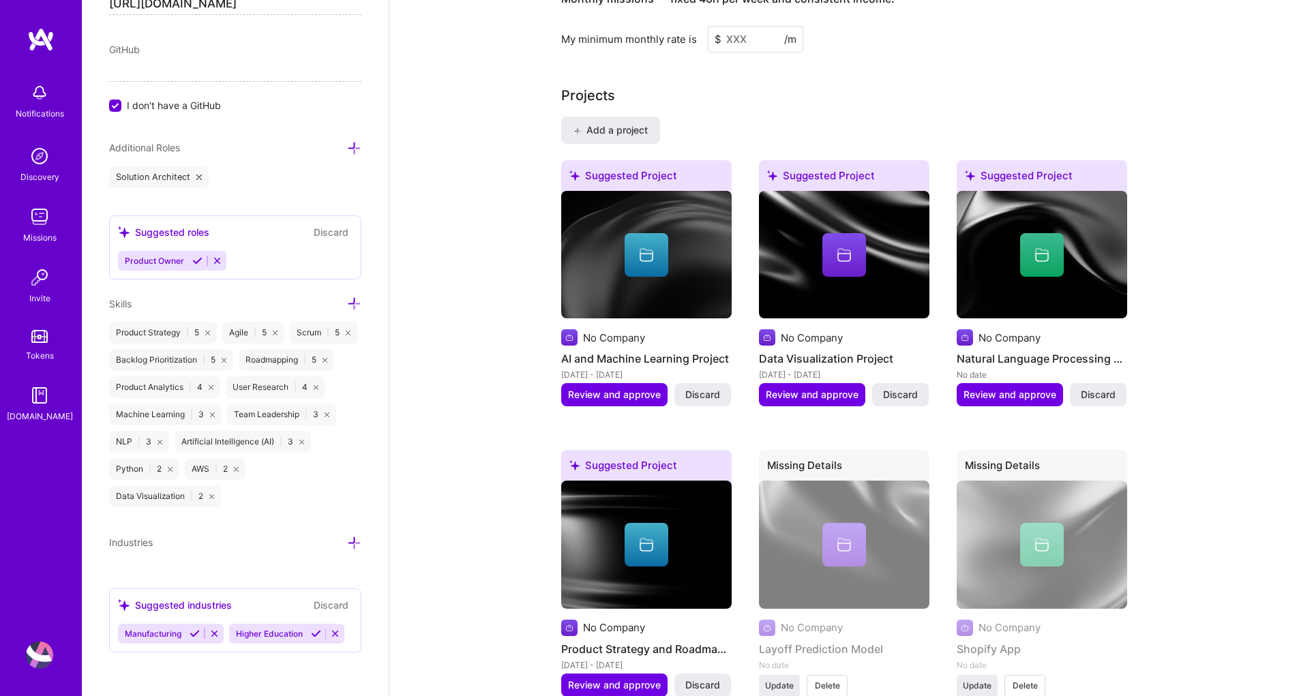
click at [347, 297] on icon at bounding box center [354, 304] width 14 height 14
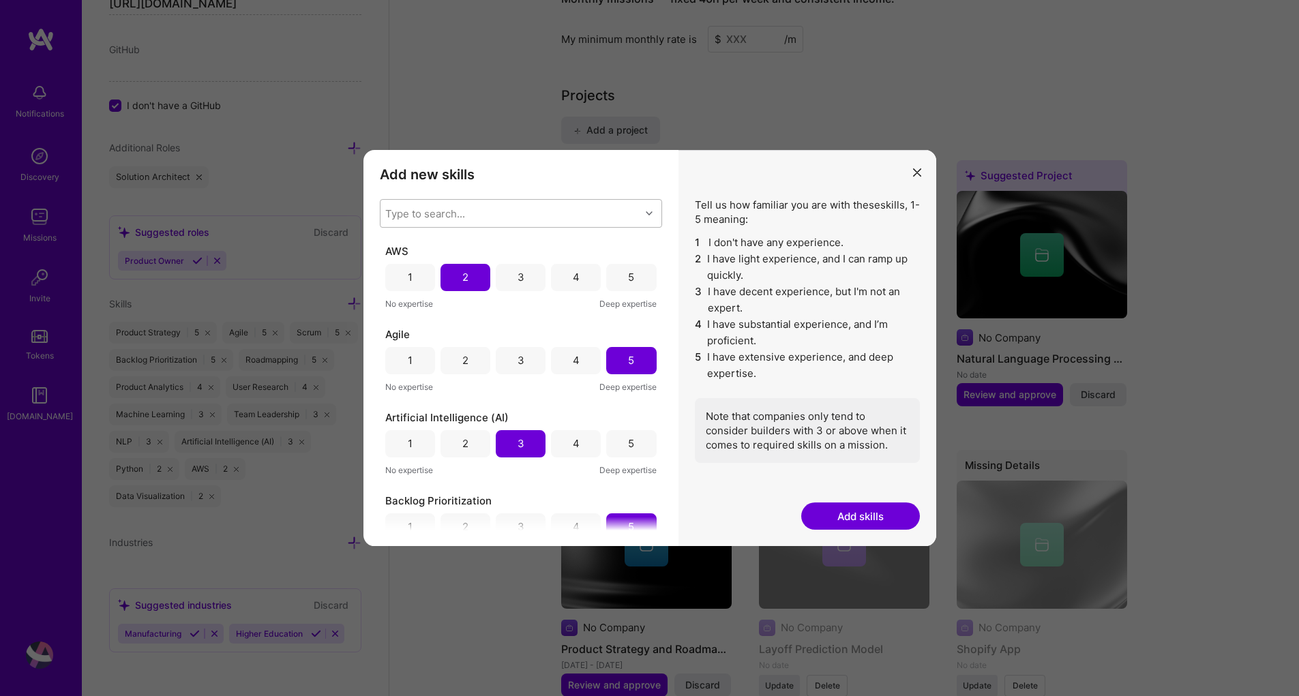
click at [475, 215] on div "Type to search..." at bounding box center [510, 213] width 260 height 27
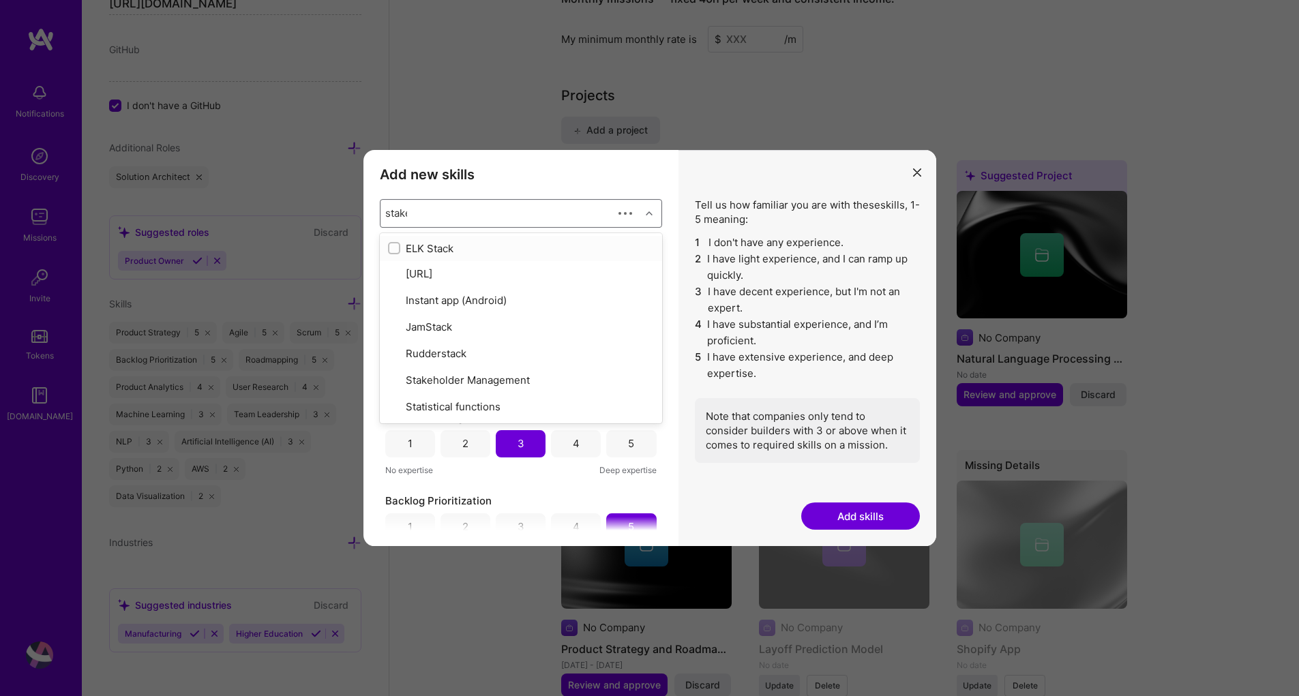
type input "stakeh"
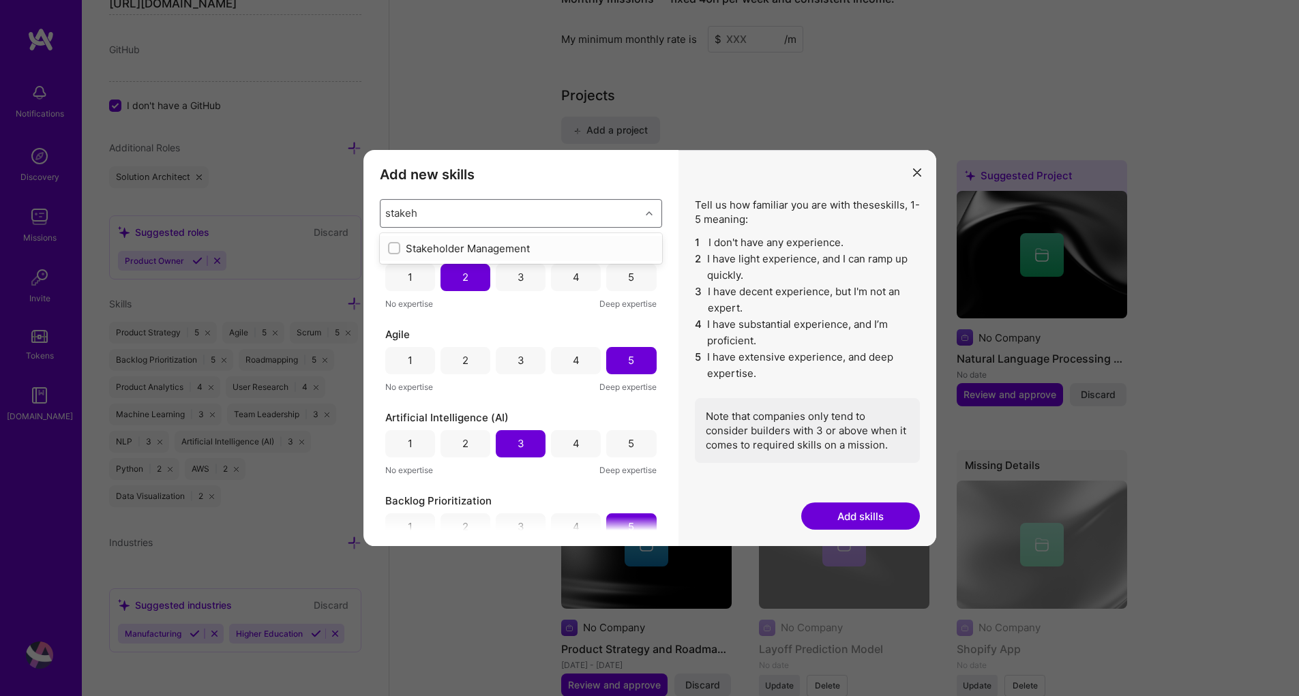
click at [397, 248] on input "modal" at bounding box center [396, 249] width 10 height 10
checkbox input "false"
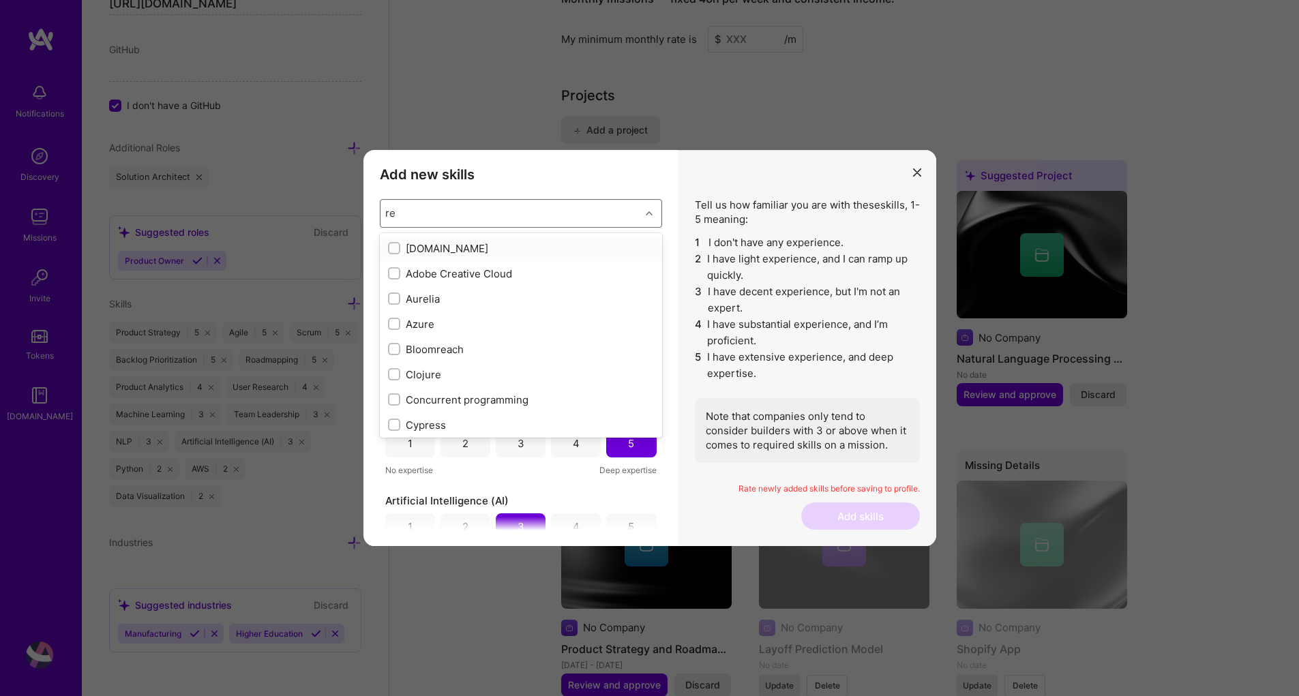
type input "r"
checkbox input "true"
checkbox input "false"
checkbox input "true"
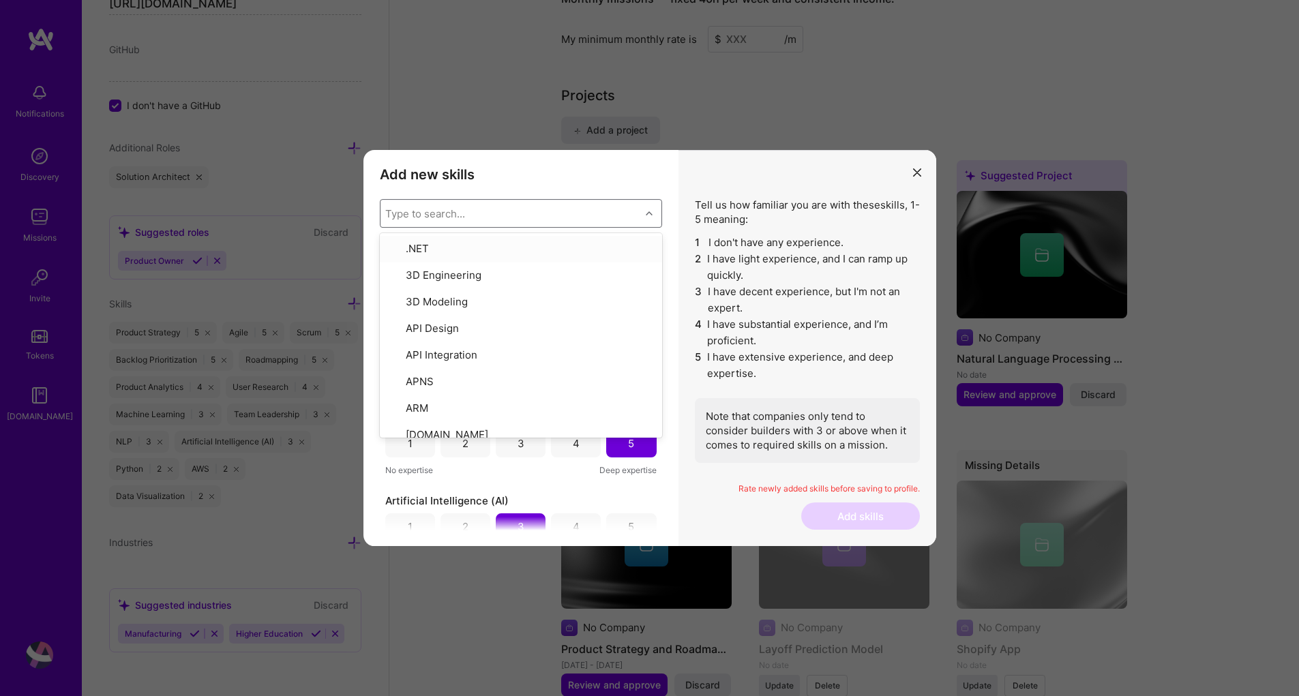
click at [539, 173] on h3 "Add new skills" at bounding box center [521, 174] width 282 height 16
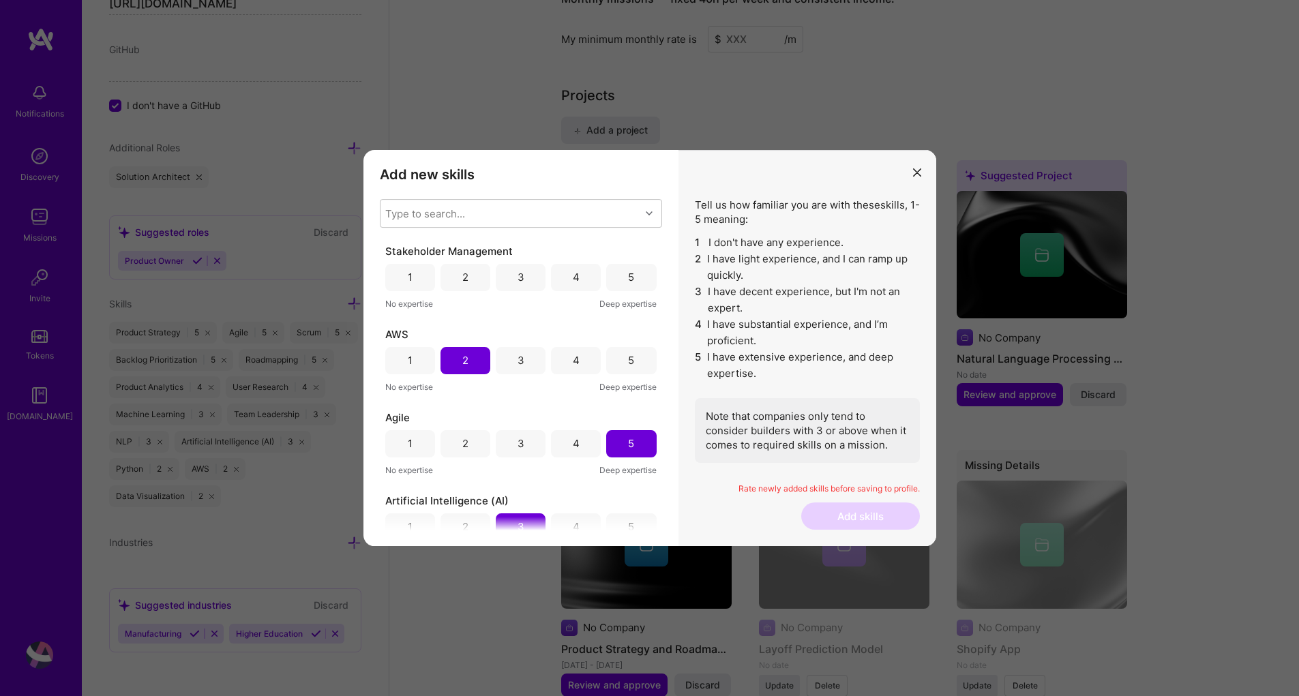
click at [577, 278] on div "4" at bounding box center [576, 277] width 50 height 27
click at [837, 519] on button "Add skills" at bounding box center [860, 516] width 119 height 27
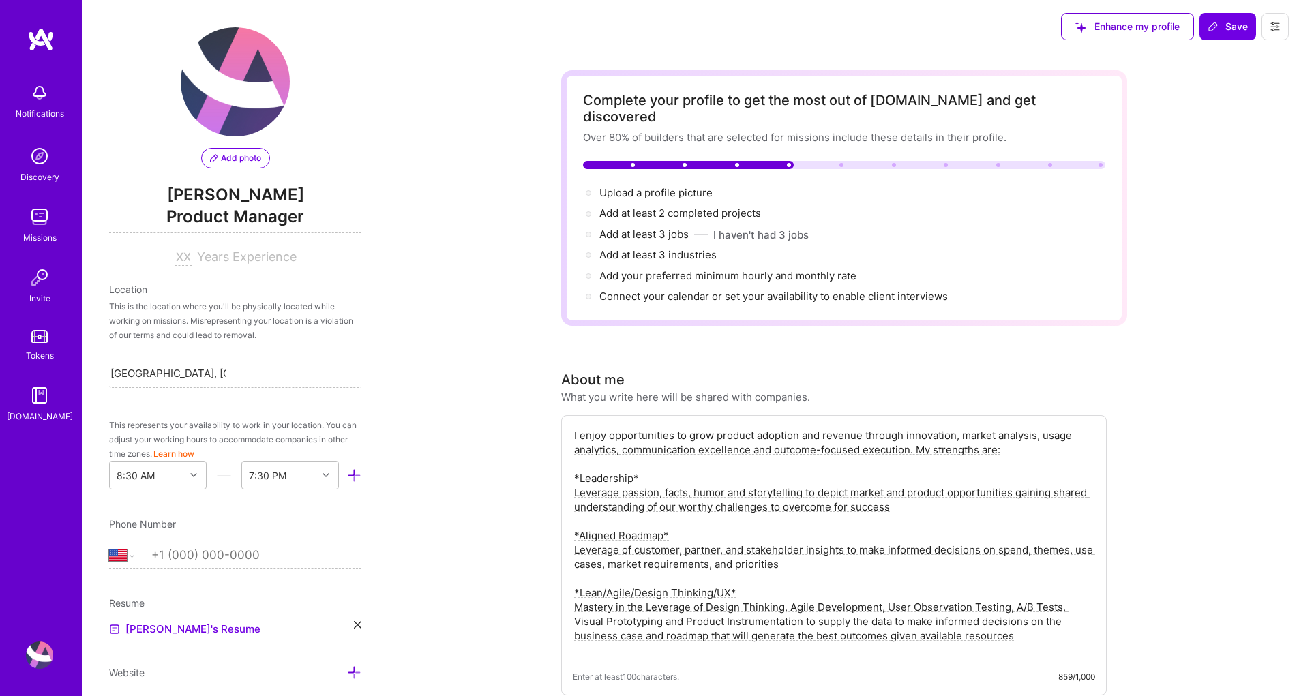
scroll to position [0, 0]
click at [1220, 27] on span "Save" at bounding box center [1228, 27] width 40 height 14
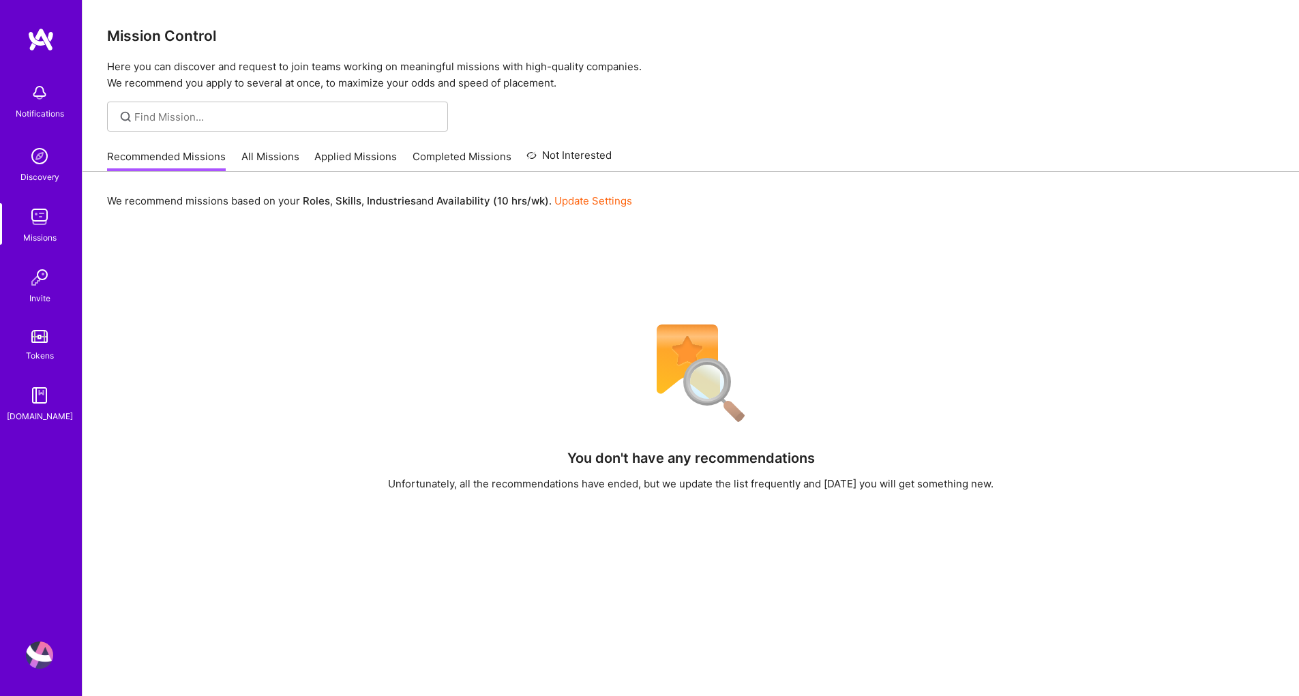
click at [40, 40] on img at bounding box center [40, 39] width 27 height 25
click at [43, 659] on img at bounding box center [39, 655] width 27 height 27
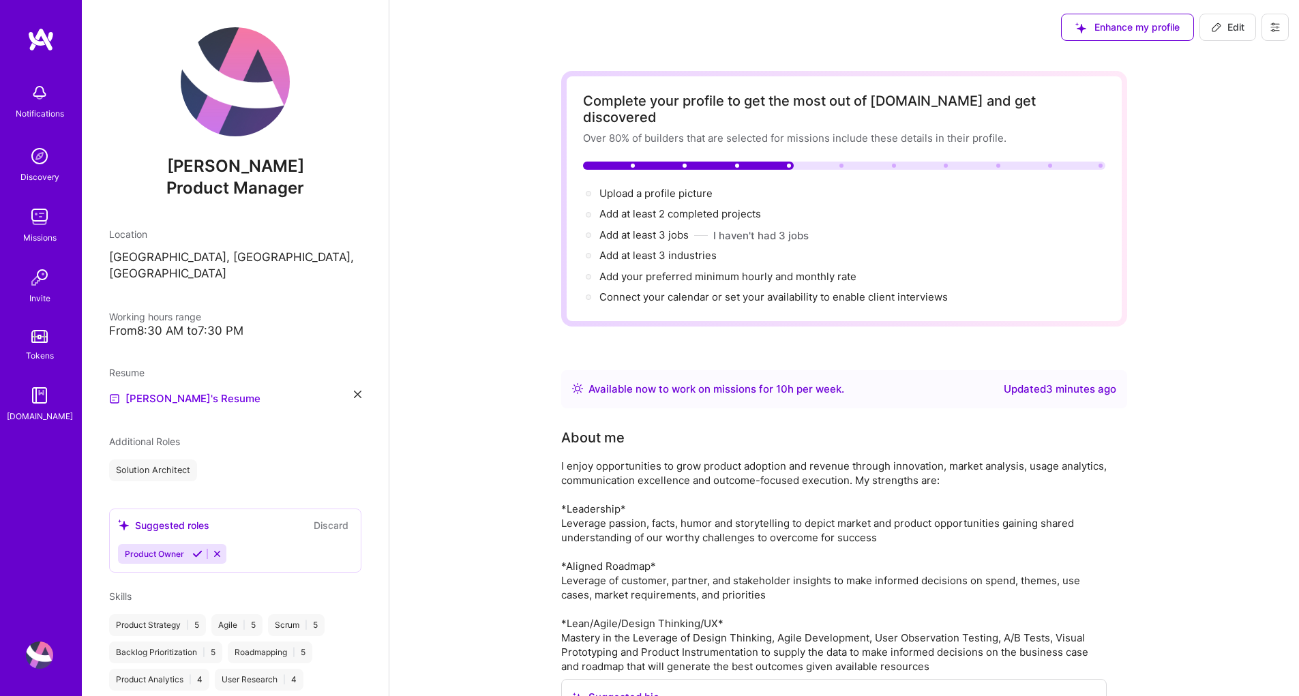
click at [44, 162] on img at bounding box center [39, 156] width 27 height 27
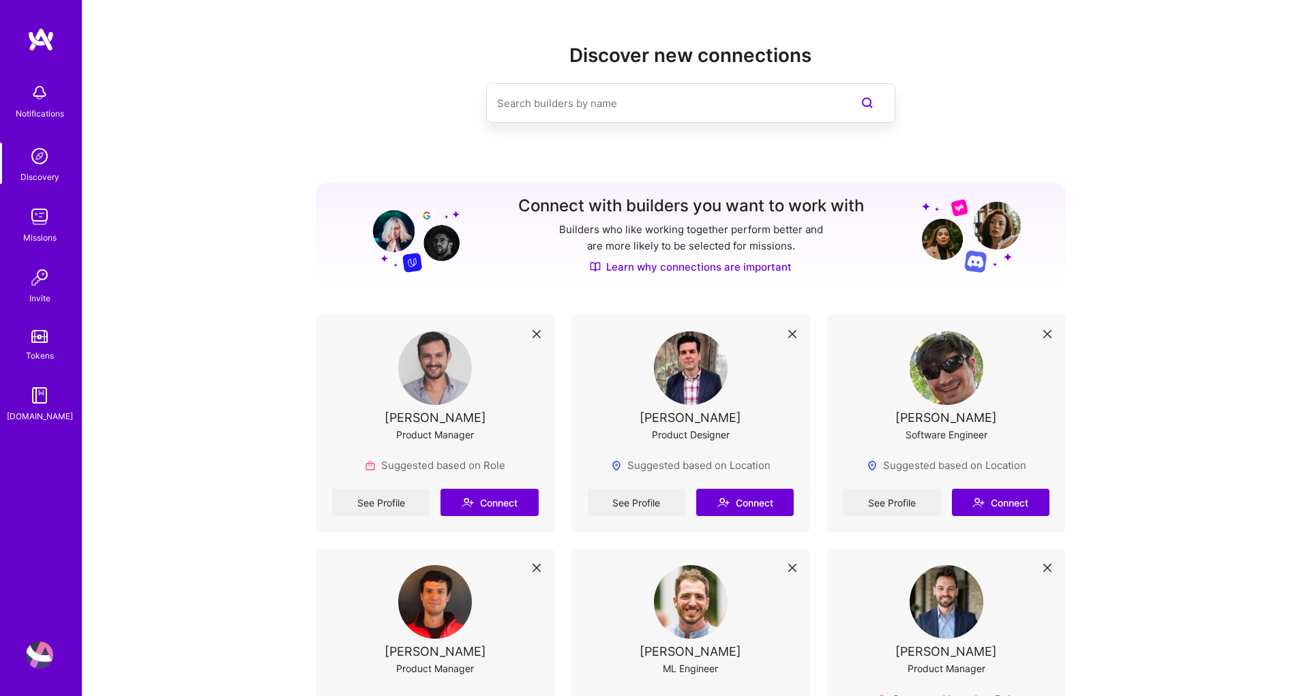
click at [38, 219] on img at bounding box center [39, 216] width 27 height 27
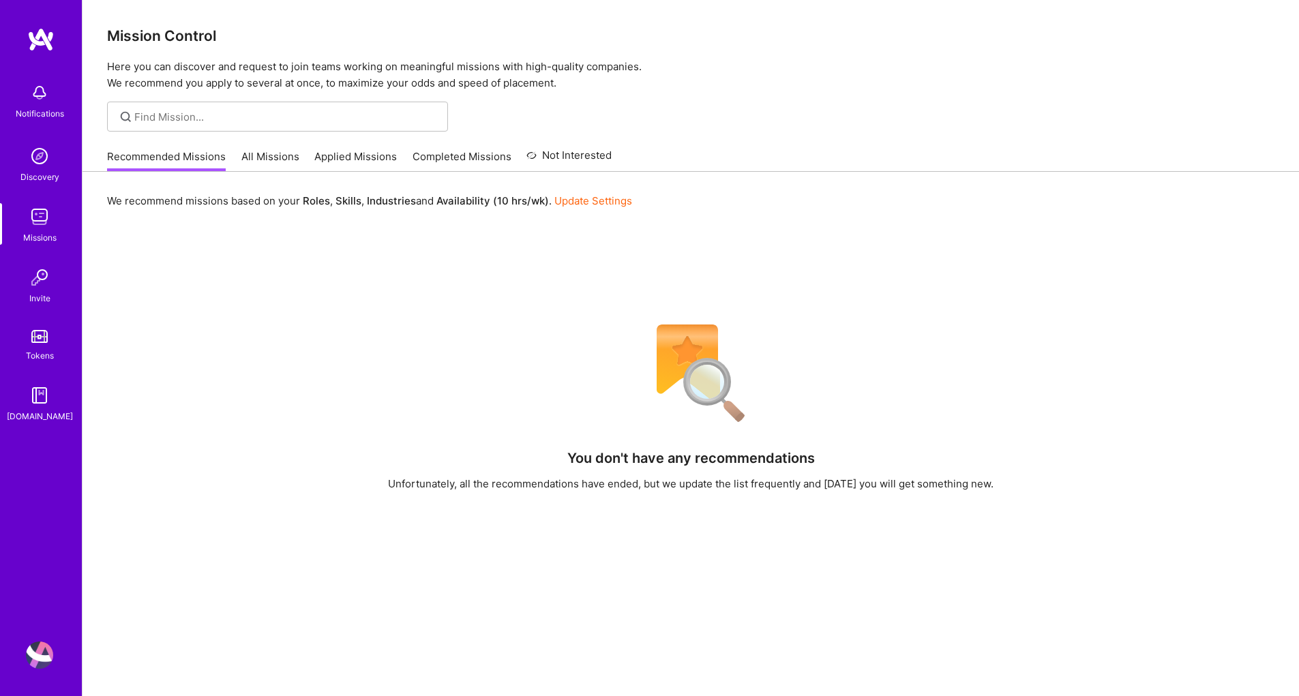
click at [588, 203] on link "Update Settings" at bounding box center [593, 200] width 78 height 13
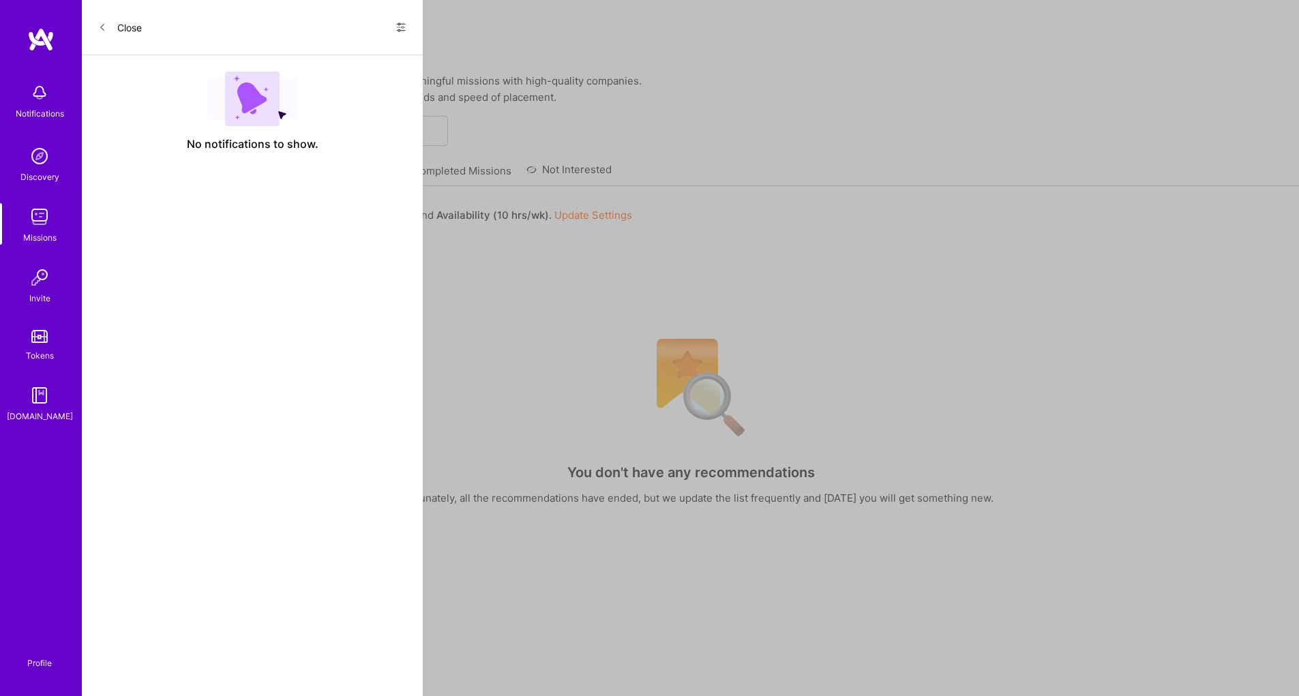
select select "US"
select select "Right Now"
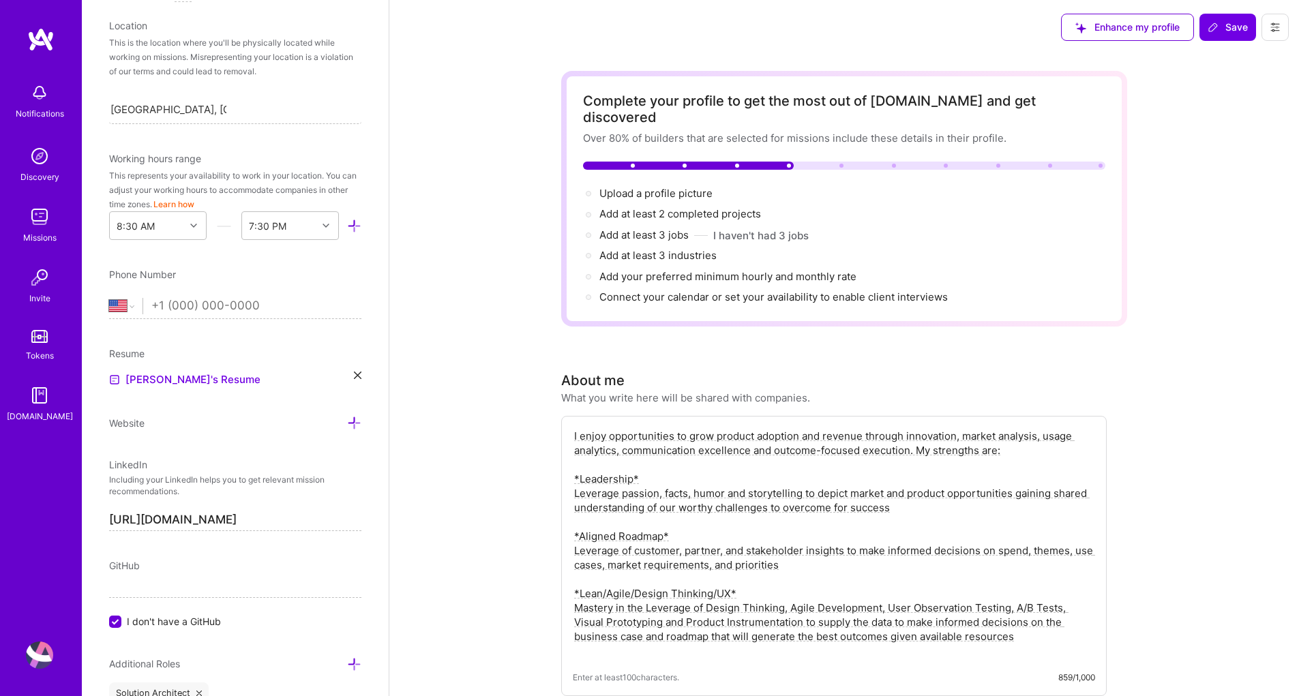
scroll to position [276, 0]
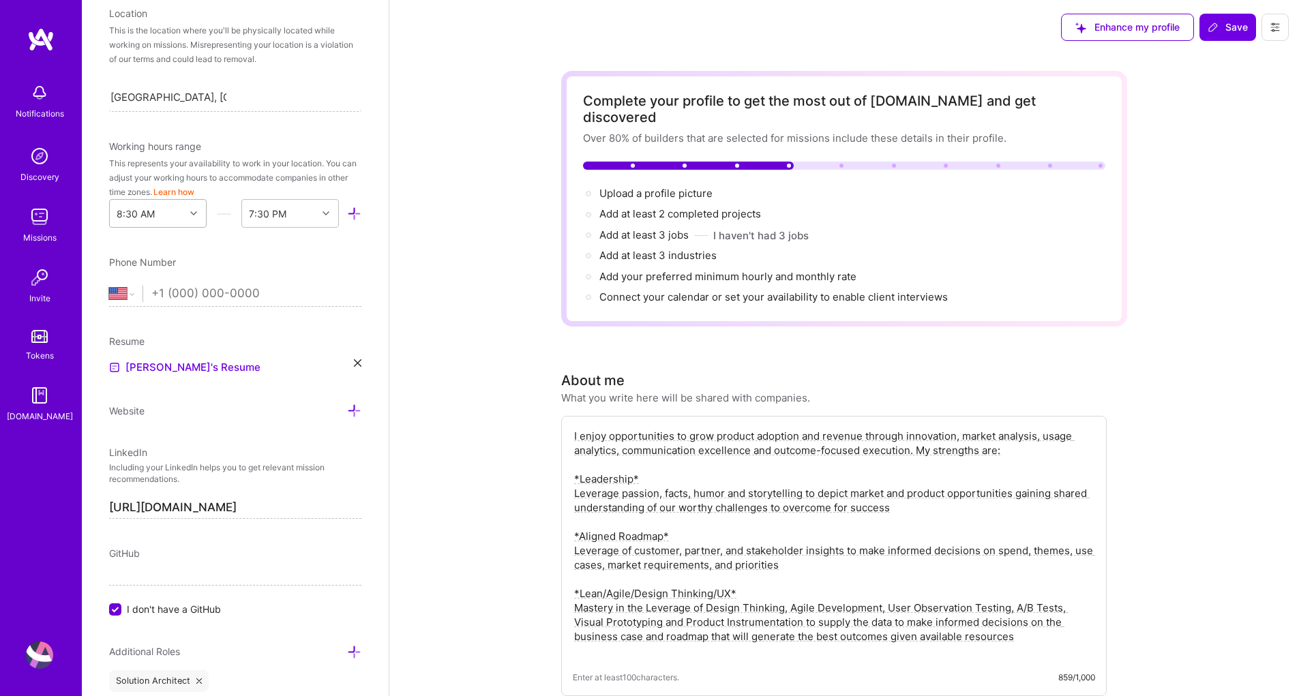
click at [164, 213] on div "8:30 AM" at bounding box center [147, 213] width 75 height 27
click at [148, 390] on div "8:00 AM" at bounding box center [158, 391] width 98 height 25
click at [323, 213] on icon at bounding box center [326, 213] width 7 height 7
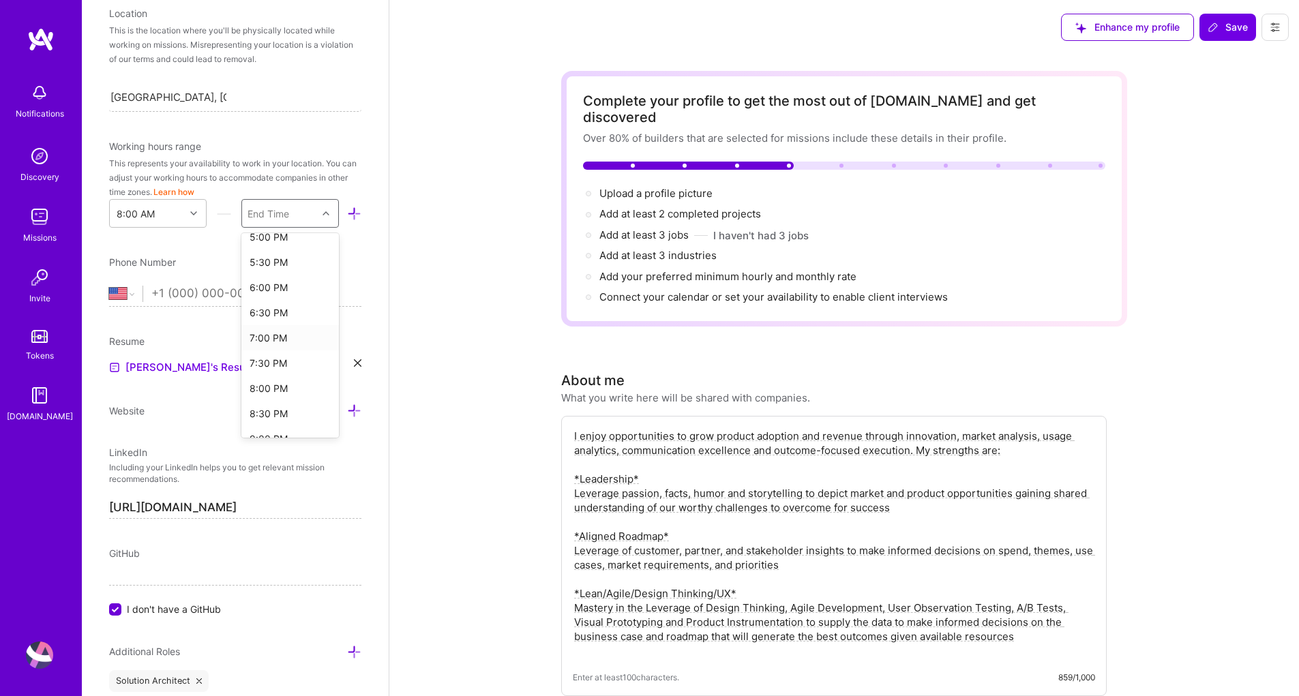
click at [269, 335] on div "7:00 PM" at bounding box center [290, 337] width 98 height 25
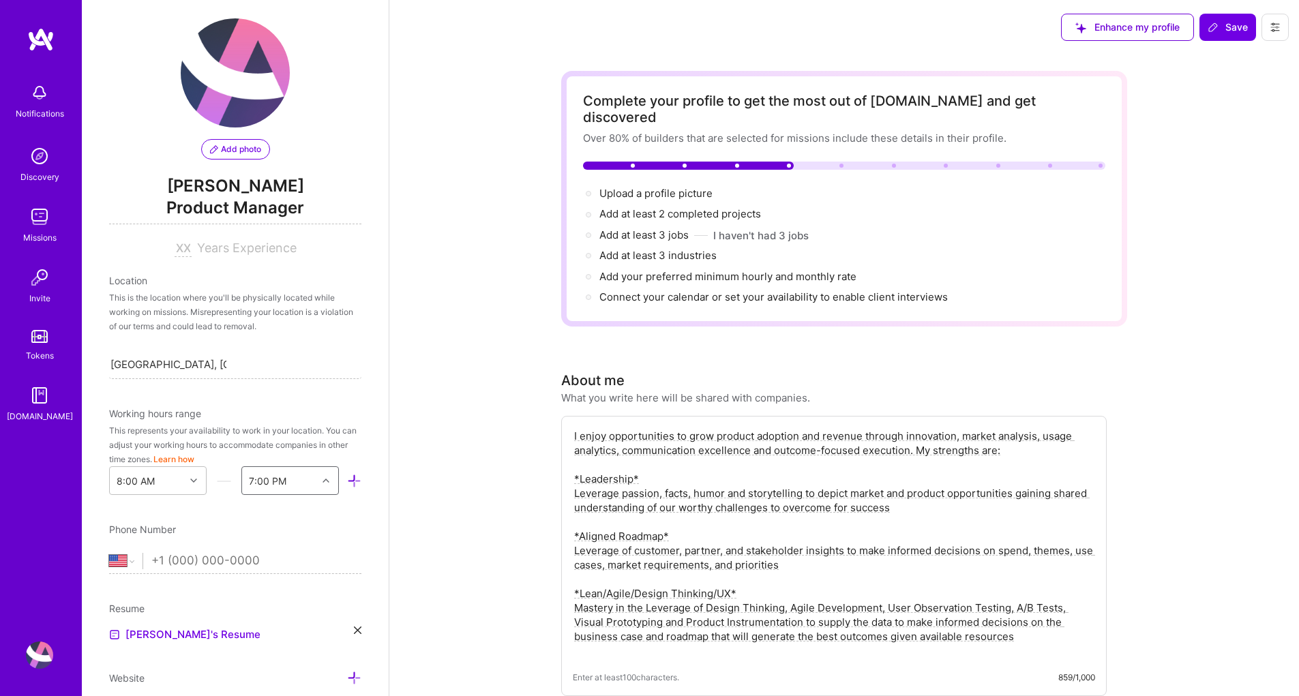
scroll to position [0, 0]
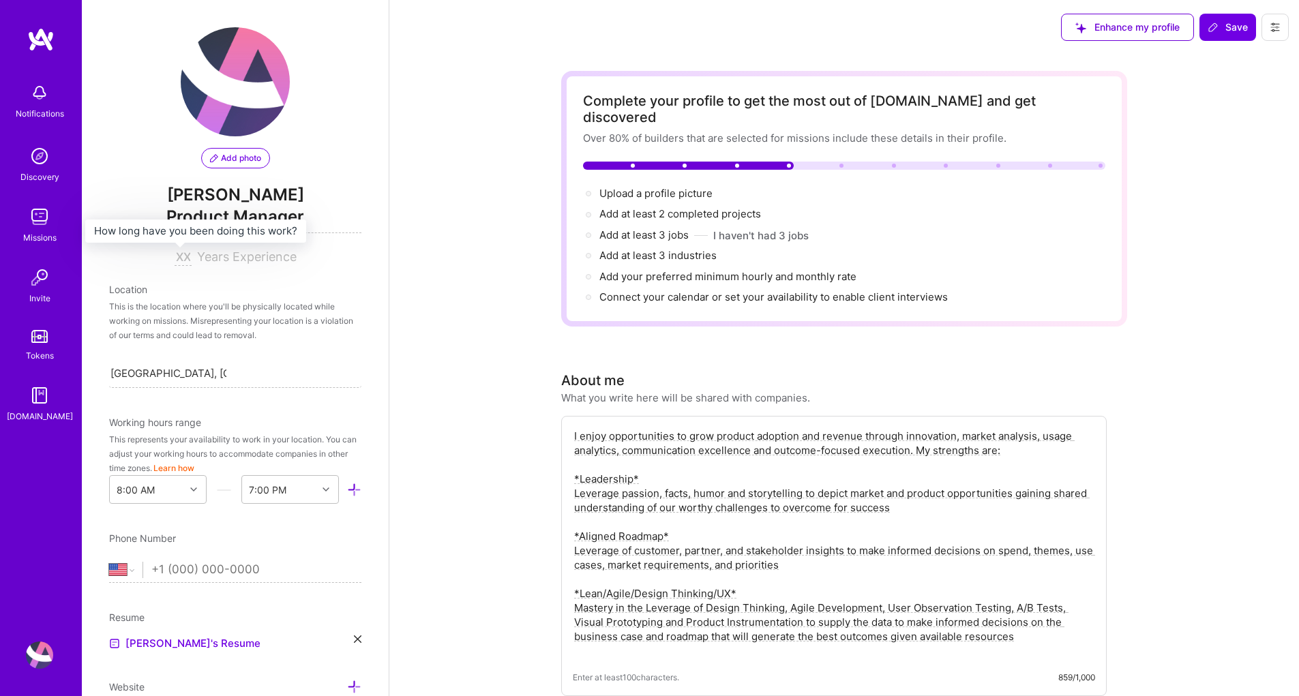
click at [177, 256] on input at bounding box center [183, 258] width 17 height 16
type input "20"
click at [211, 317] on div "This is the location where you'll be physically located while working on missio…" at bounding box center [235, 320] width 252 height 43
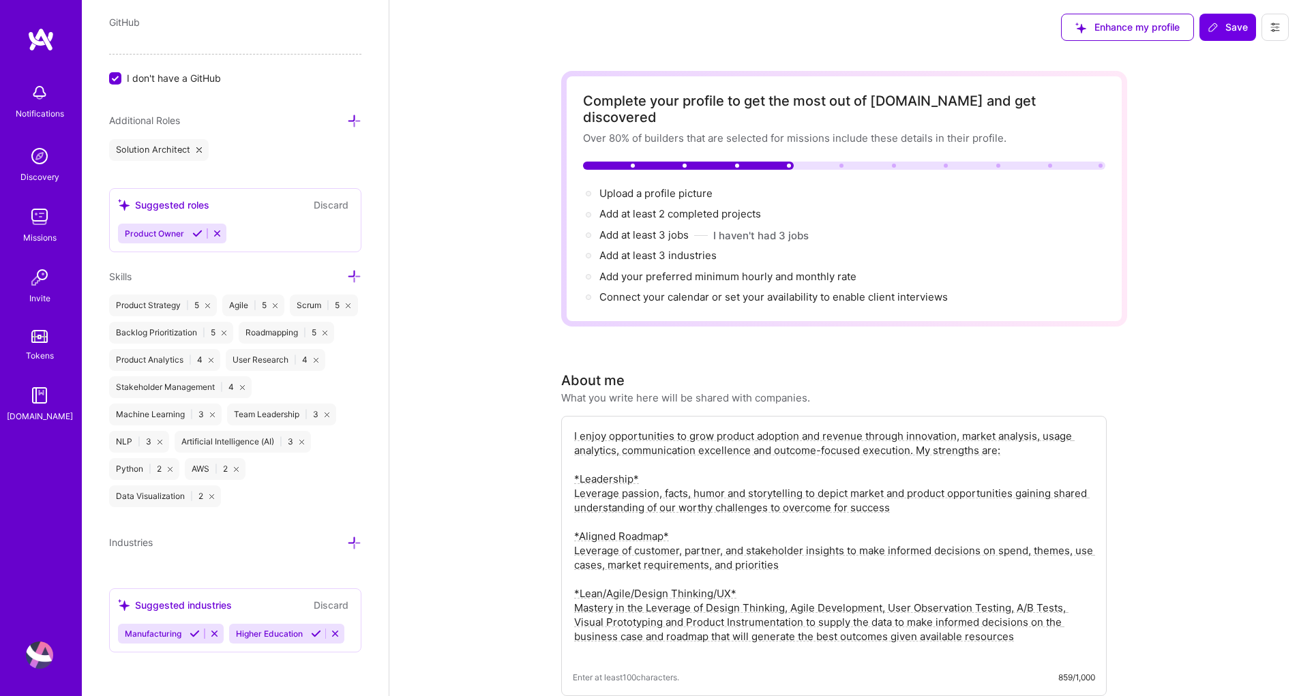
scroll to position [858, 0]
click at [1223, 27] on span "Save" at bounding box center [1228, 27] width 40 height 14
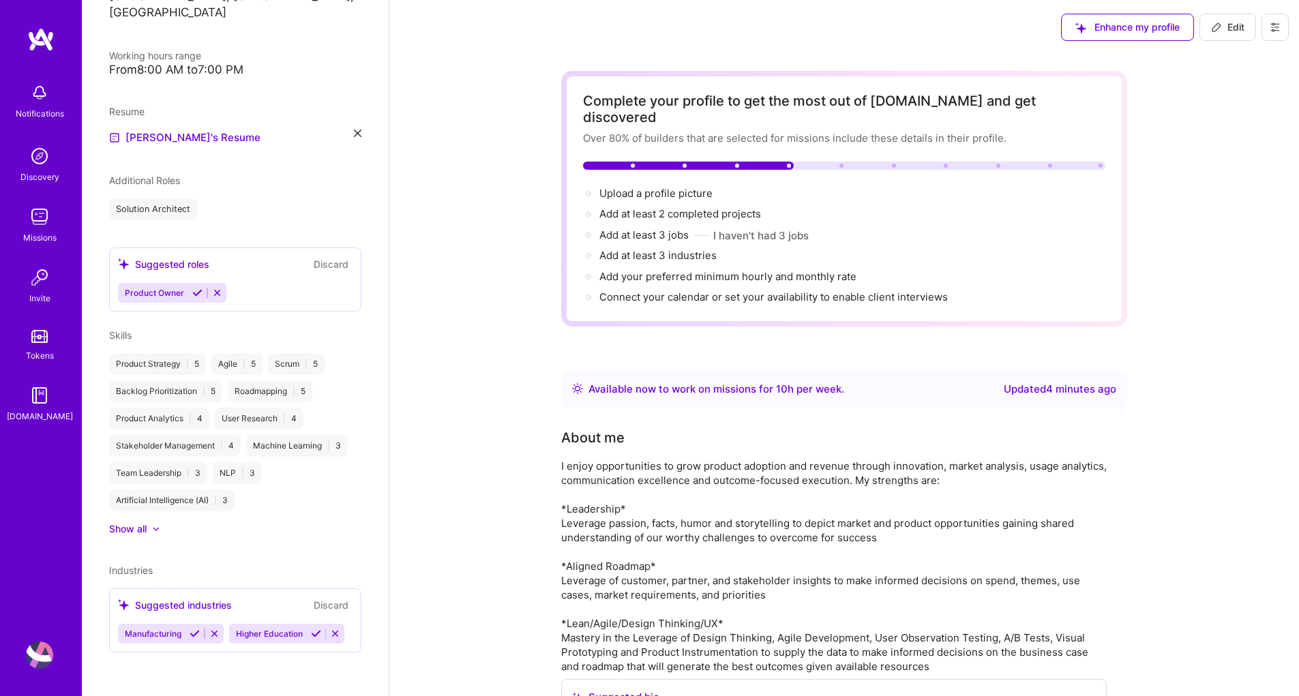
scroll to position [295, 0]
click at [38, 215] on img at bounding box center [39, 216] width 27 height 27
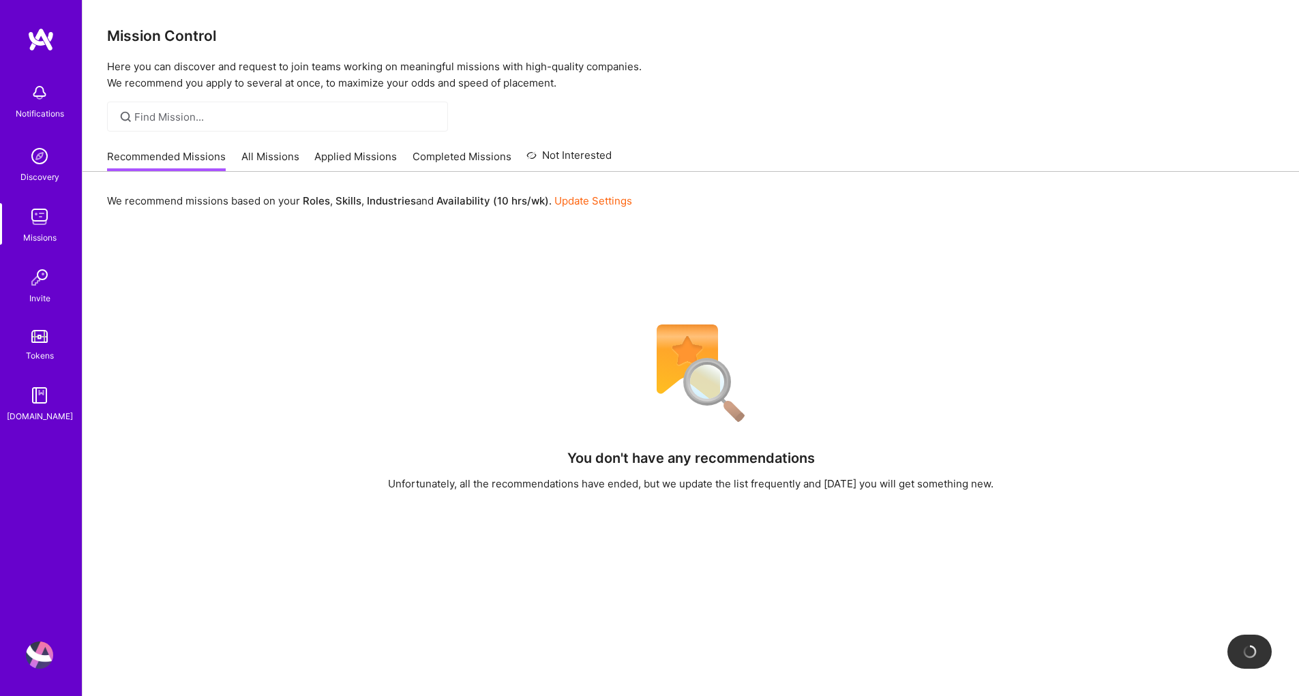
click at [275, 159] on link "All Missions" at bounding box center [270, 160] width 58 height 23
